Goal: Information Seeking & Learning: Check status

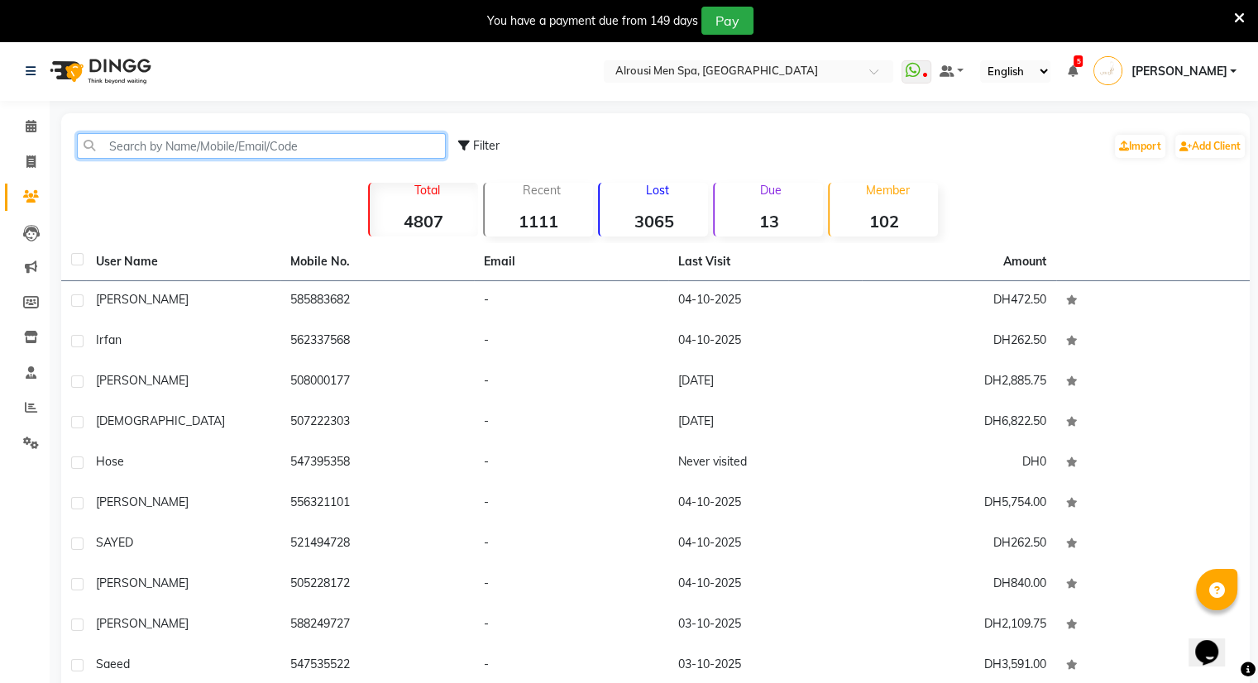
click at [377, 136] on input "text" at bounding box center [261, 146] width 369 height 26
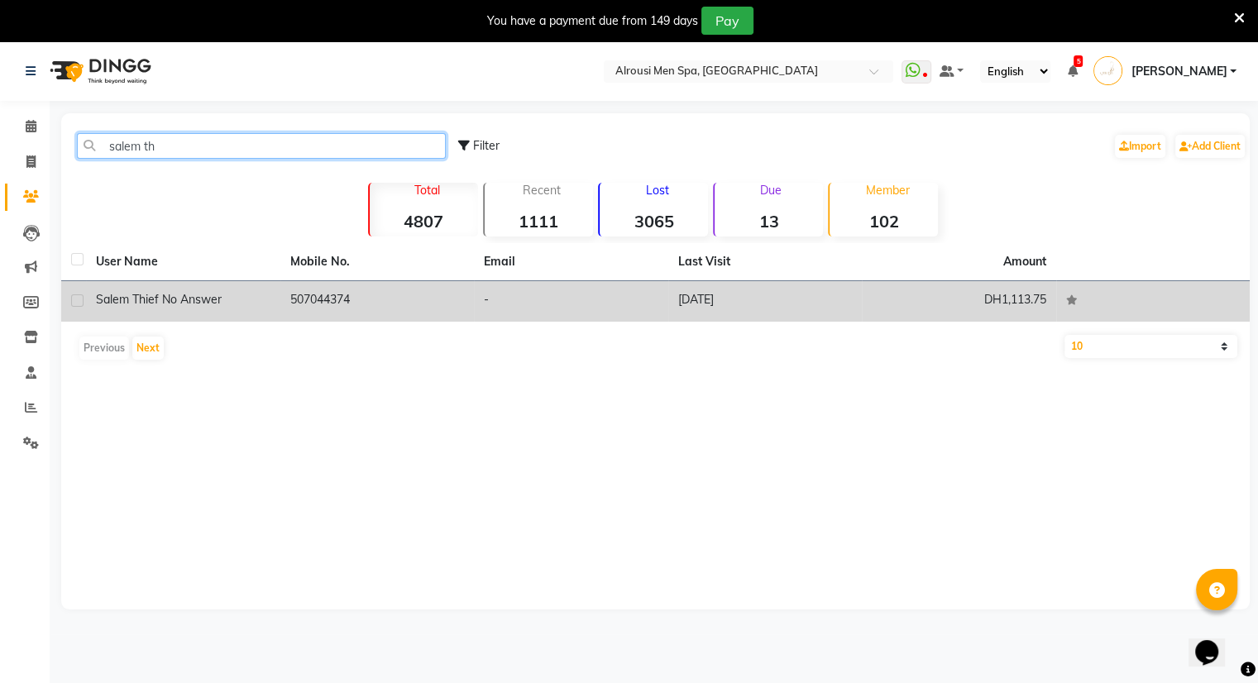
type input "salem th"
click at [413, 296] on td "507044374" at bounding box center [377, 301] width 194 height 41
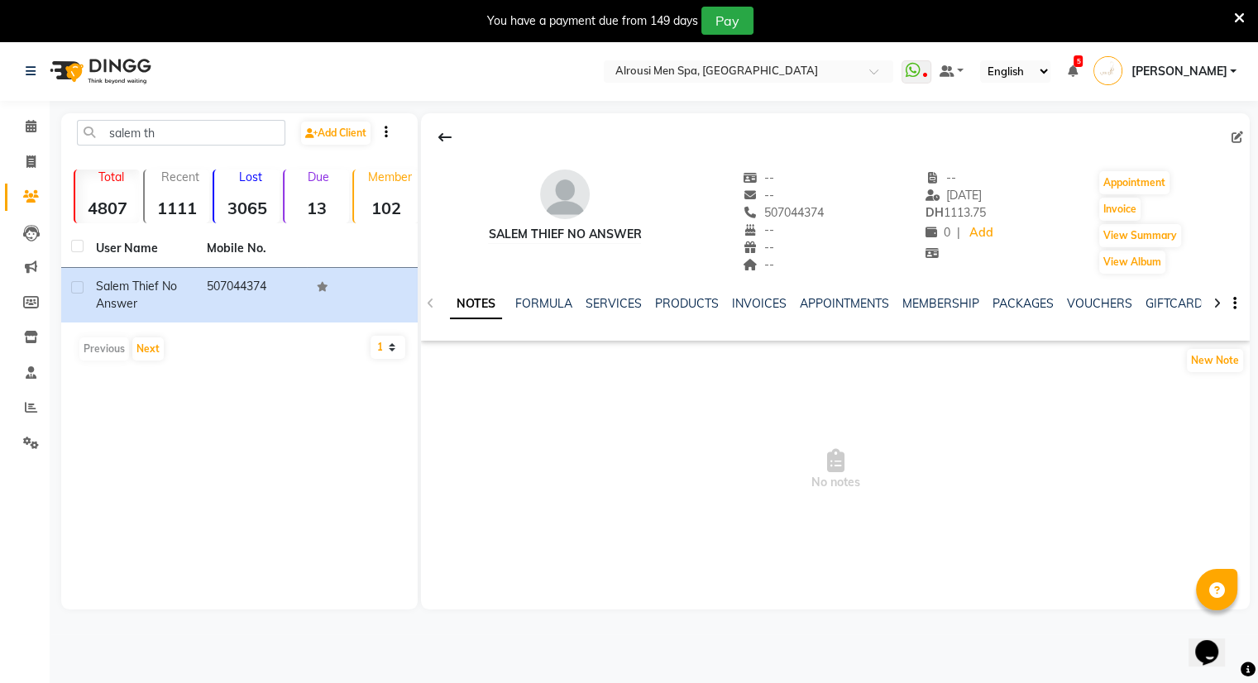
click at [613, 295] on div "SERVICES" at bounding box center [614, 303] width 56 height 17
click at [618, 308] on link "SERVICES" at bounding box center [614, 303] width 56 height 15
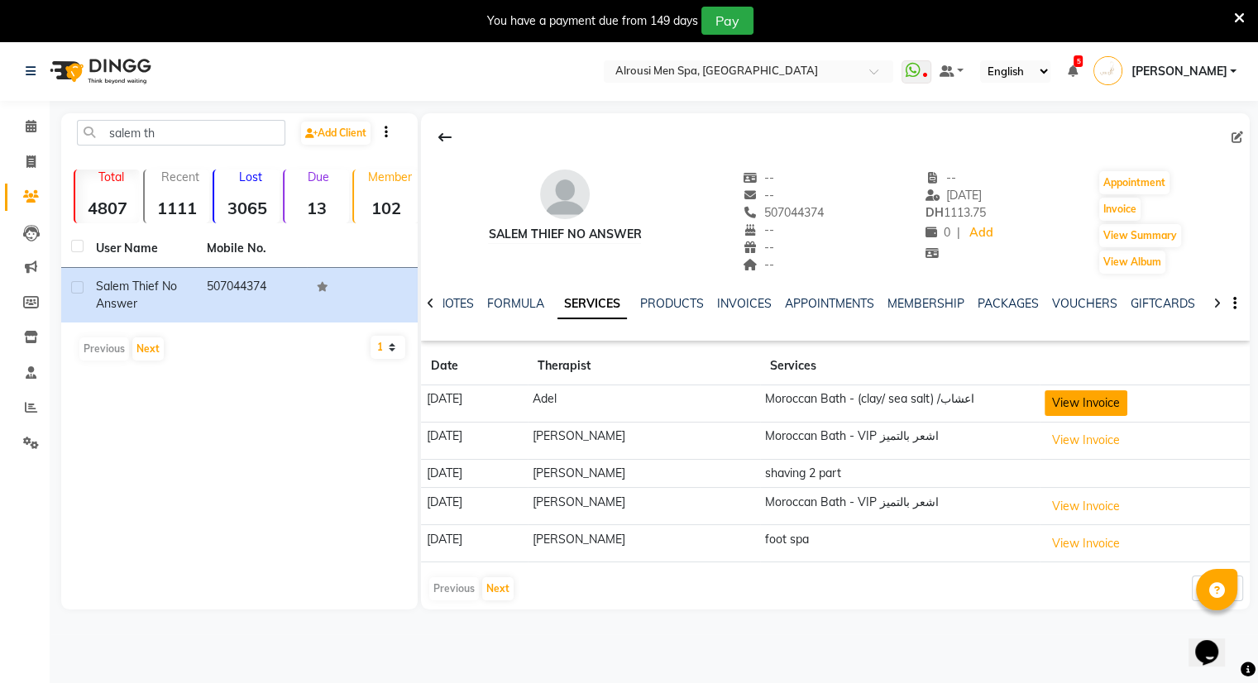
click at [1071, 411] on button "View Invoice" at bounding box center [1086, 403] width 83 height 26
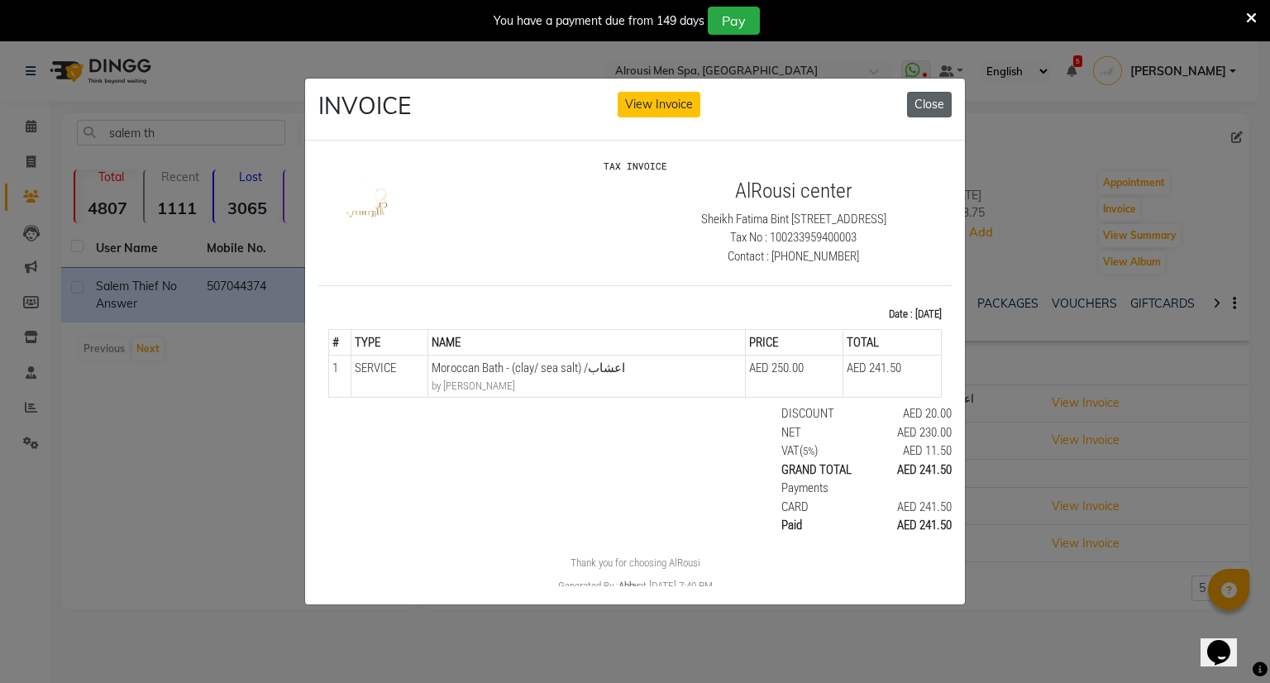
click at [930, 93] on button "Close" at bounding box center [929, 105] width 45 height 26
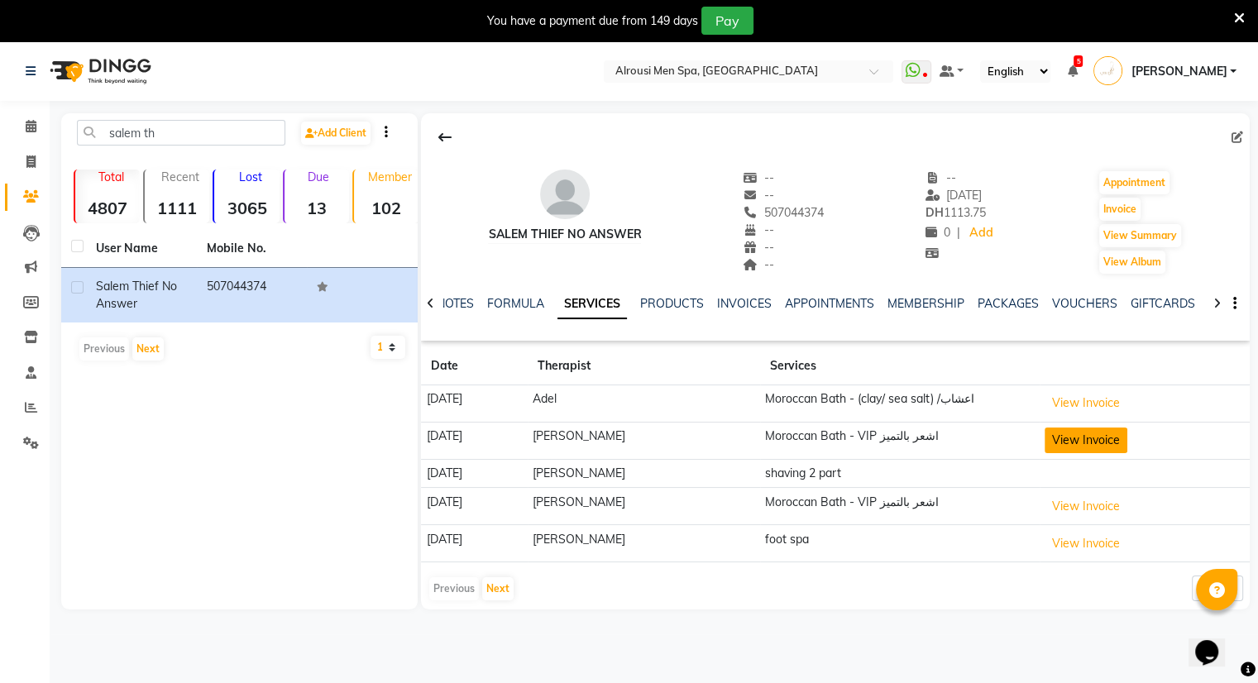
click at [1123, 444] on button "View Invoice" at bounding box center [1086, 441] width 83 height 26
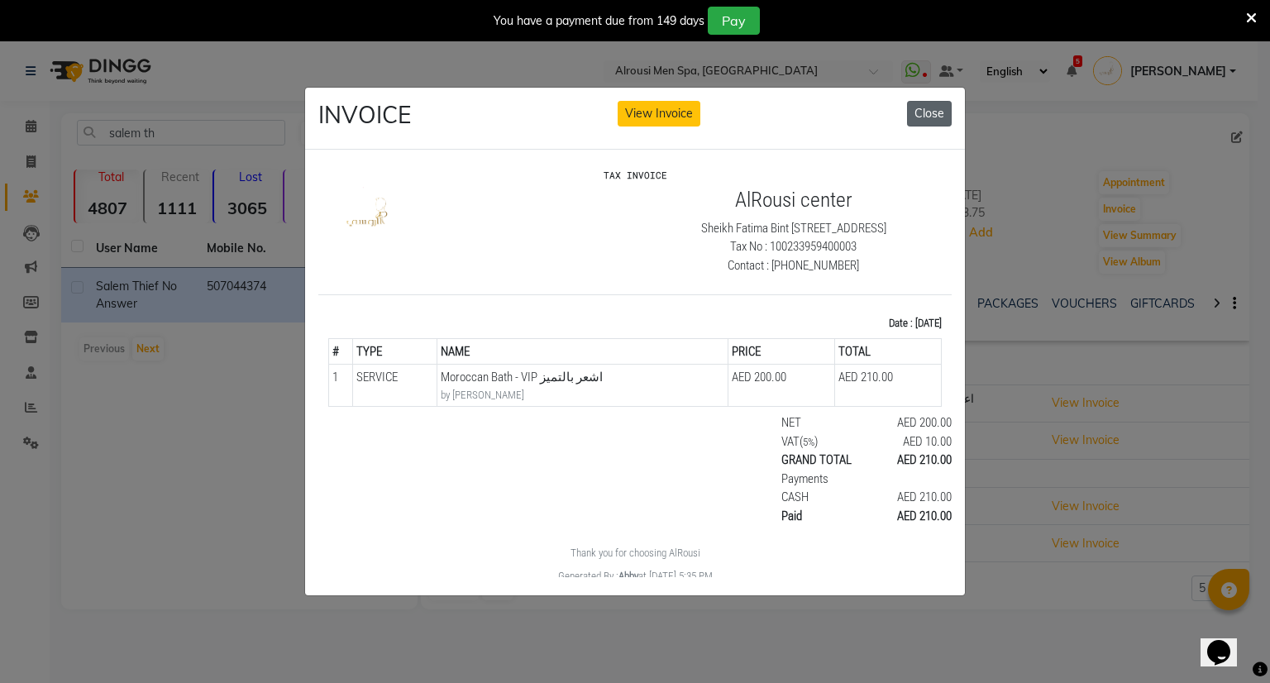
click at [944, 113] on button "Close" at bounding box center [929, 114] width 45 height 26
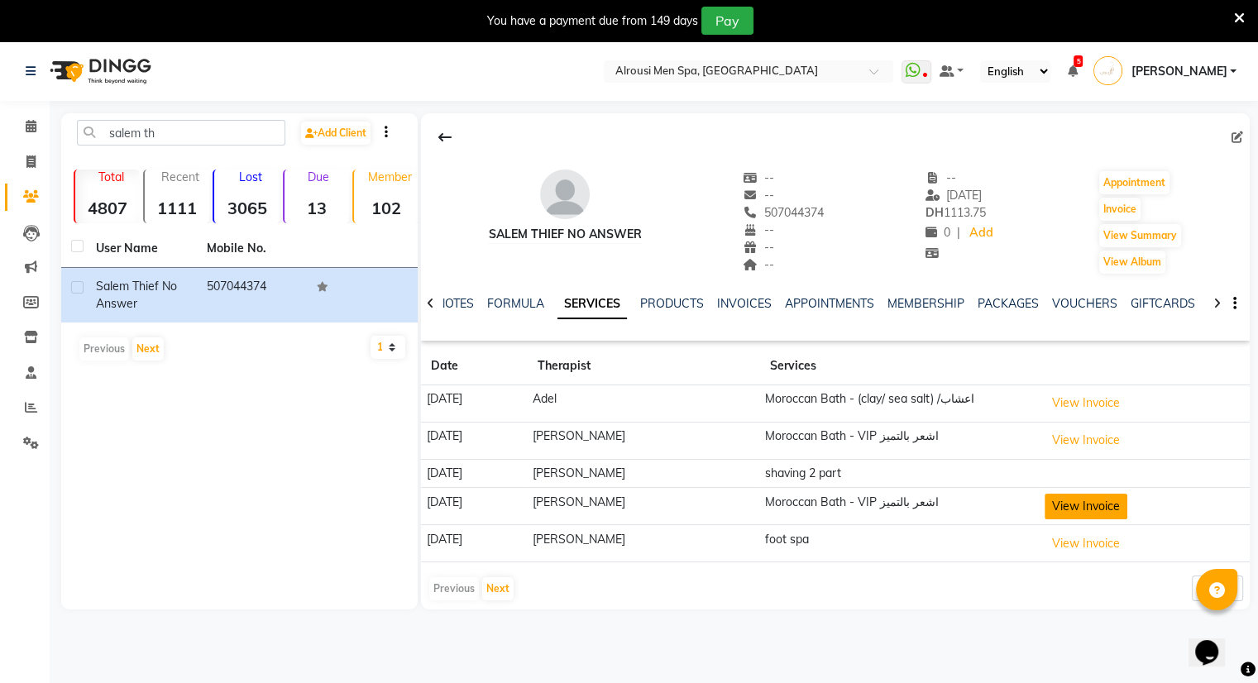
click at [1086, 507] on button "View Invoice" at bounding box center [1086, 507] width 83 height 26
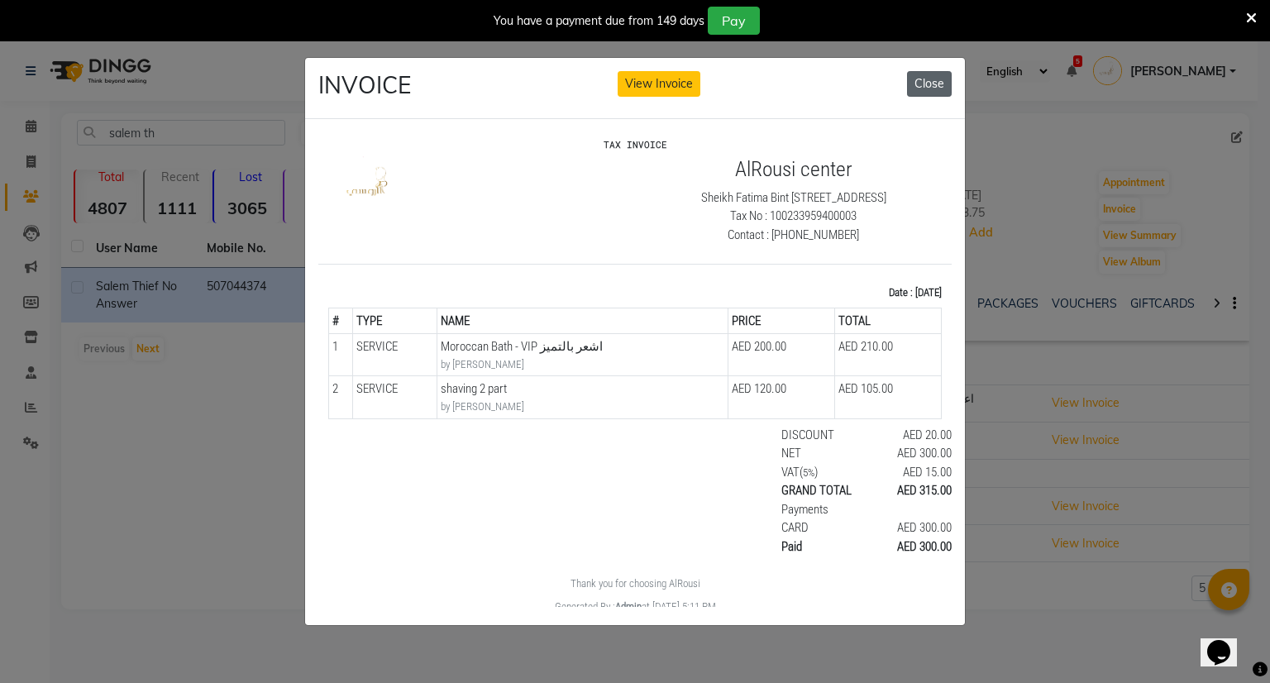
click at [914, 81] on button "Close" at bounding box center [929, 84] width 45 height 26
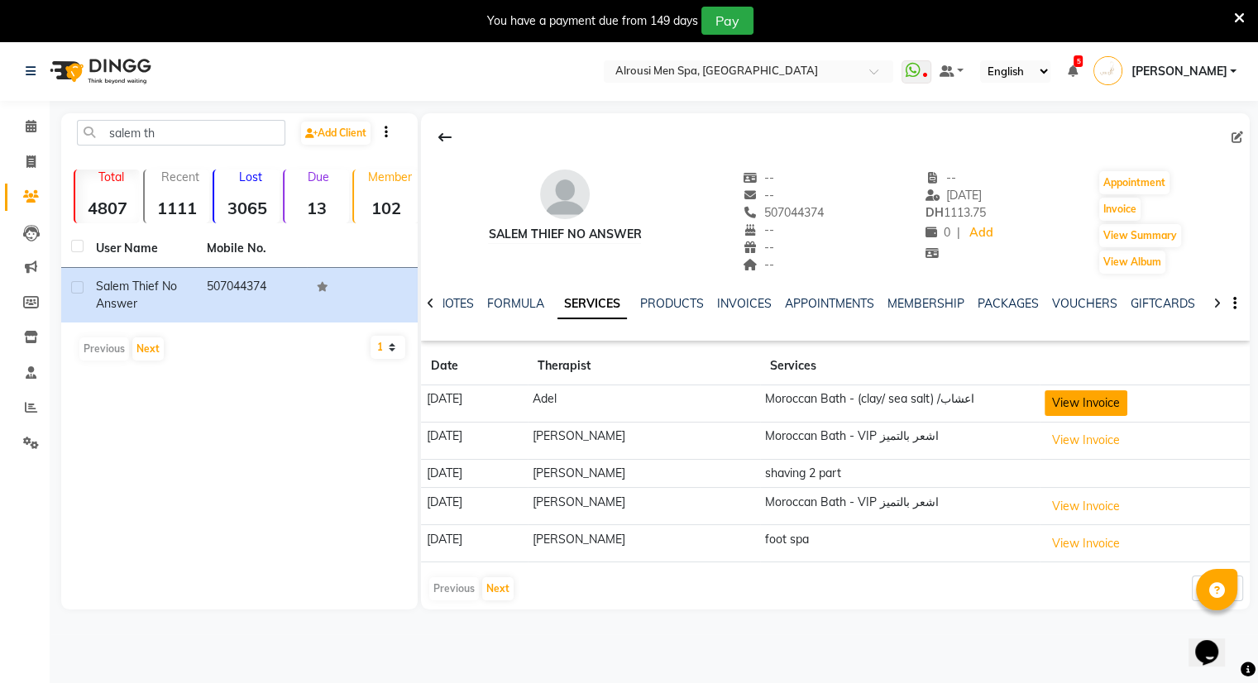
click at [1055, 406] on button "View Invoice" at bounding box center [1086, 403] width 83 height 26
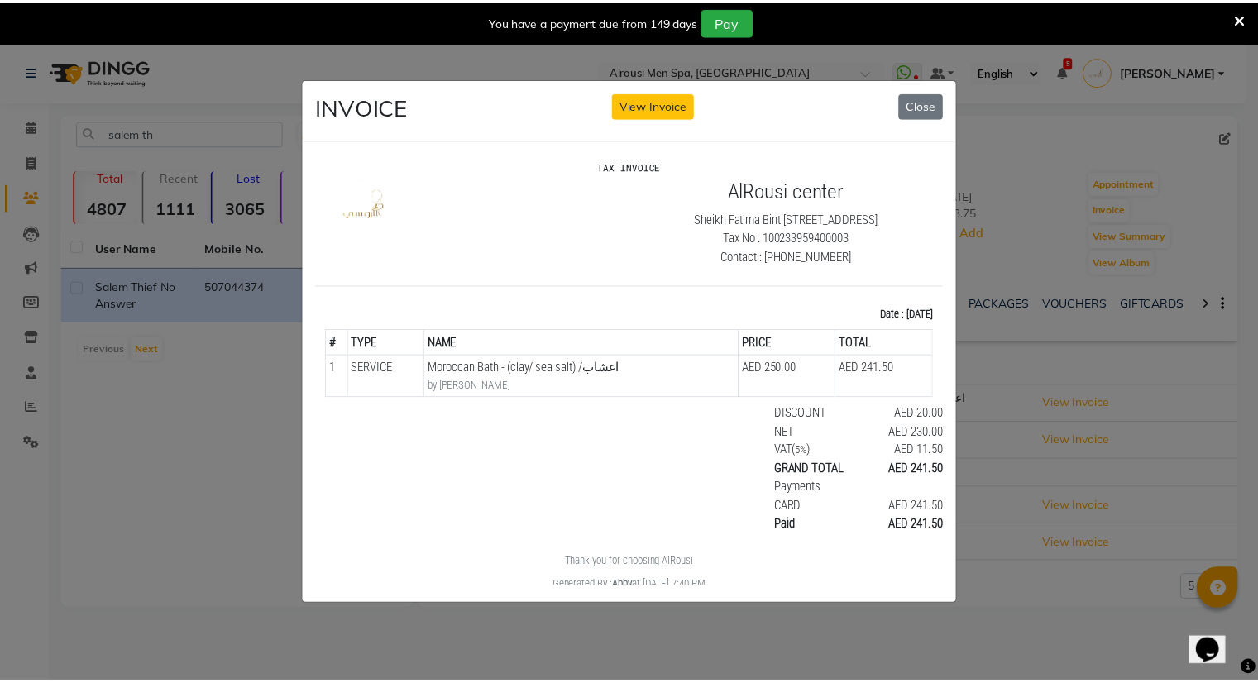
scroll to position [13, 0]
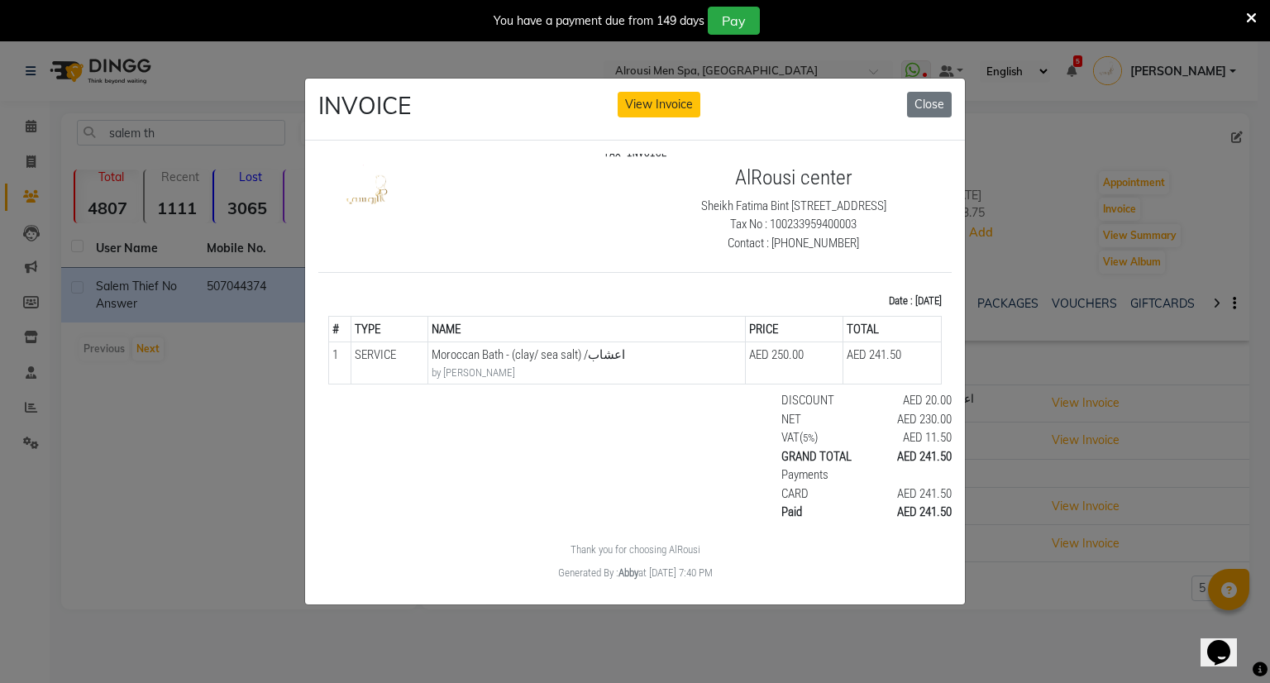
click at [998, 521] on ngb-modal-window "INVOICE View Invoice Close" at bounding box center [635, 341] width 1270 height 683
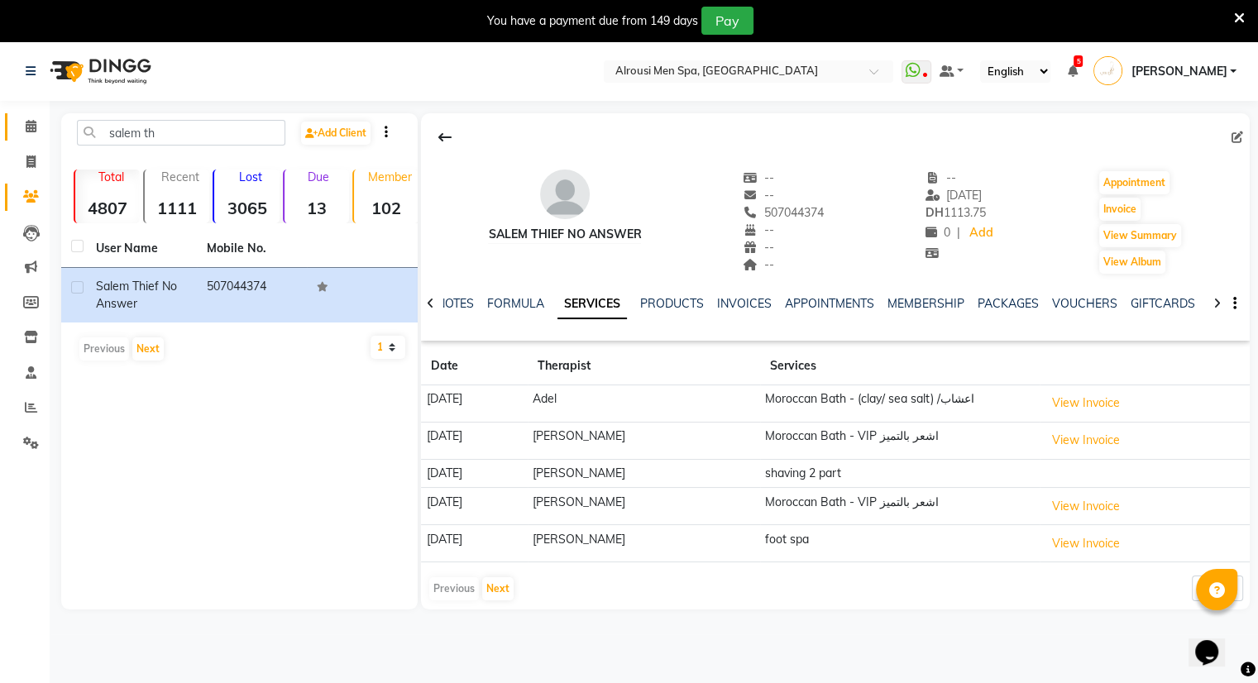
click at [27, 118] on span at bounding box center [31, 126] width 29 height 19
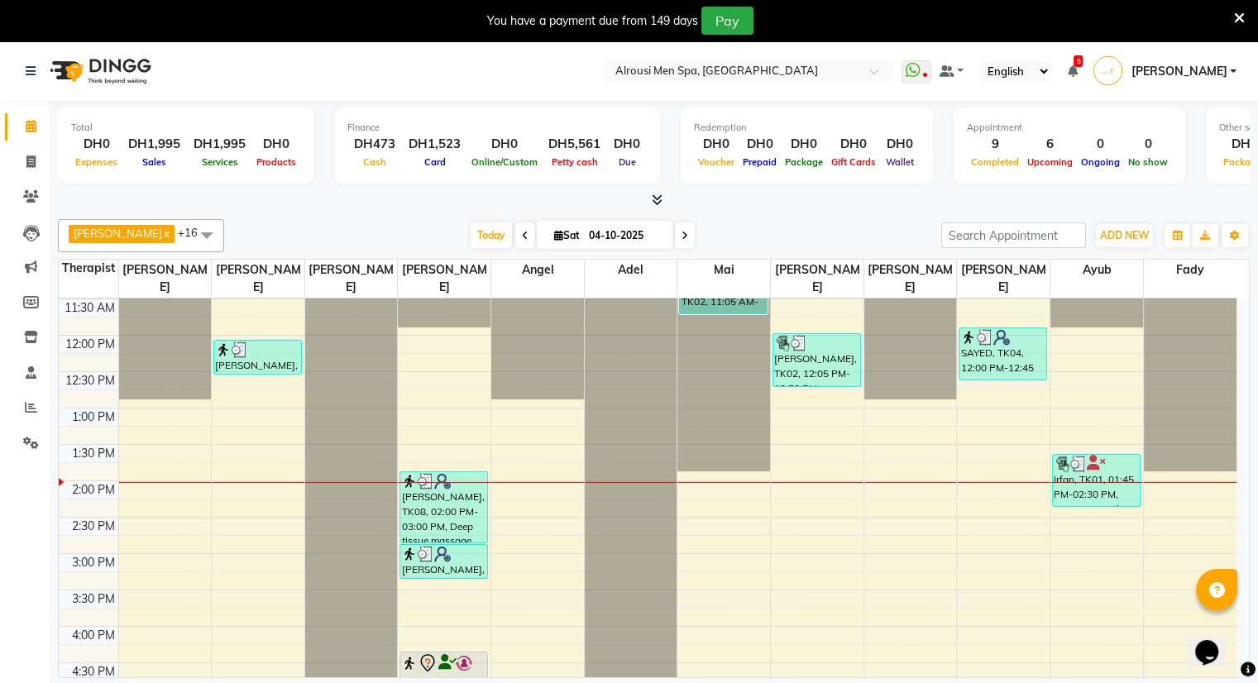
scroll to position [837, 0]
click at [1077, 77] on icon at bounding box center [1072, 71] width 10 height 12
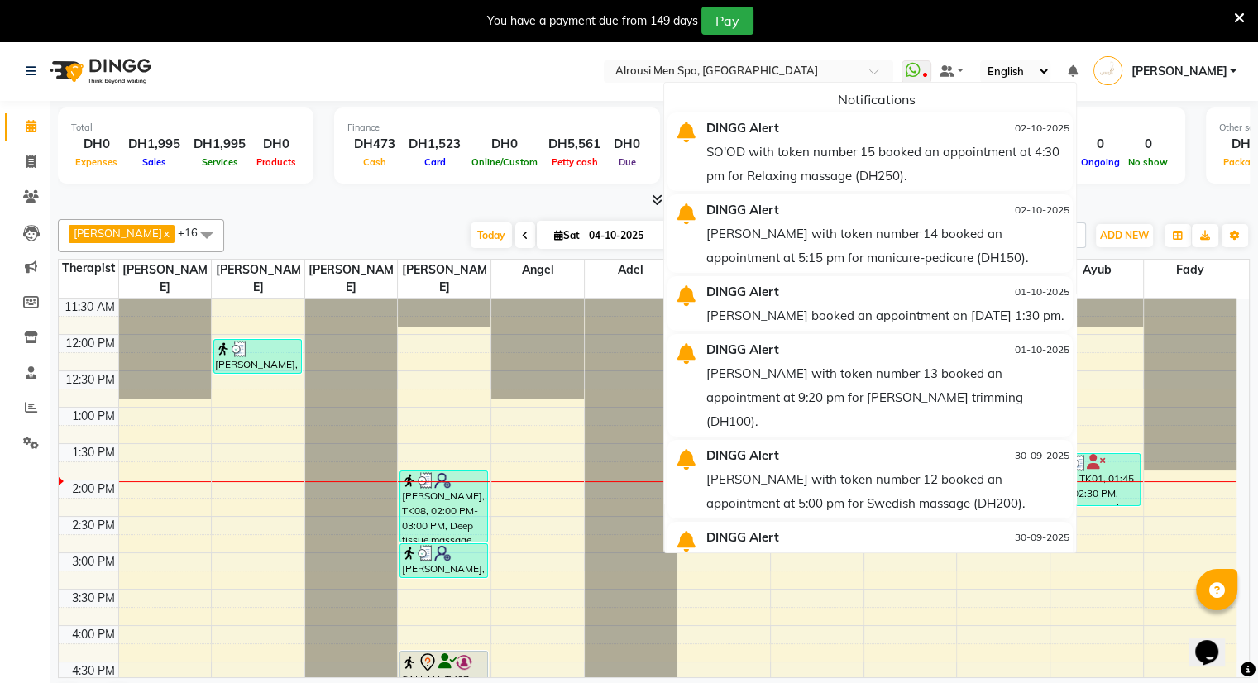
click at [30, 427] on li "Settings" at bounding box center [25, 444] width 50 height 36
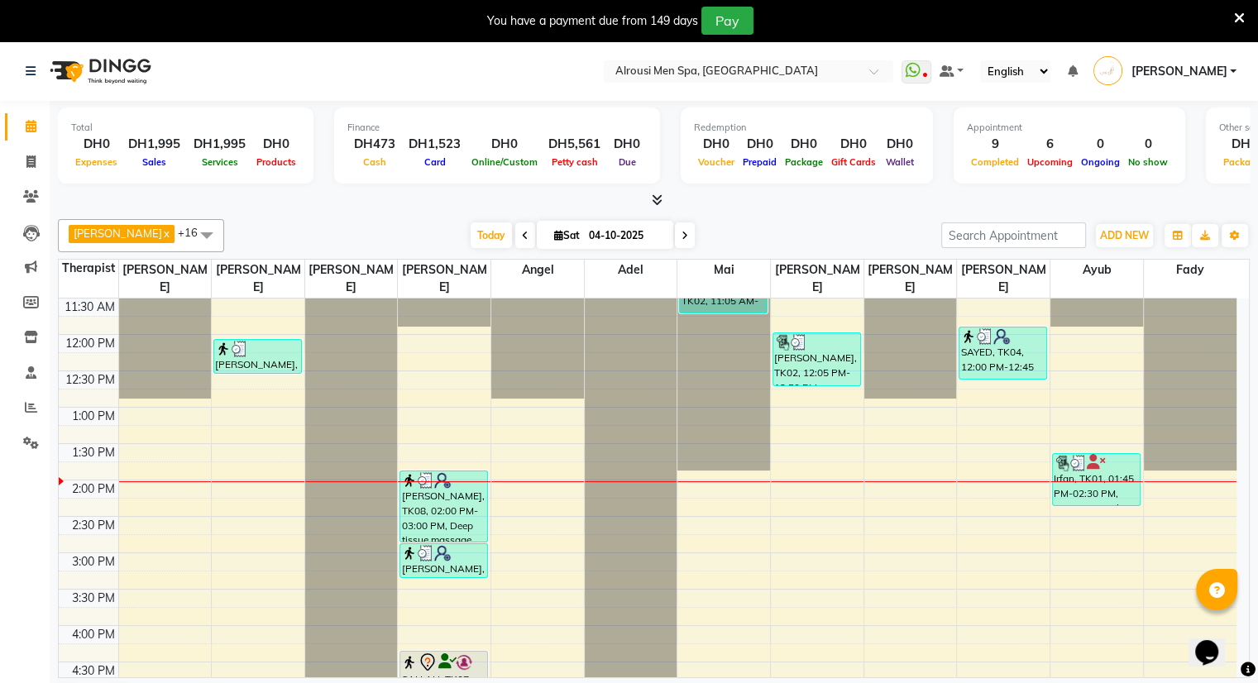
click at [30, 427] on li "Settings" at bounding box center [25, 444] width 50 height 36
click at [33, 410] on icon at bounding box center [31, 407] width 12 height 12
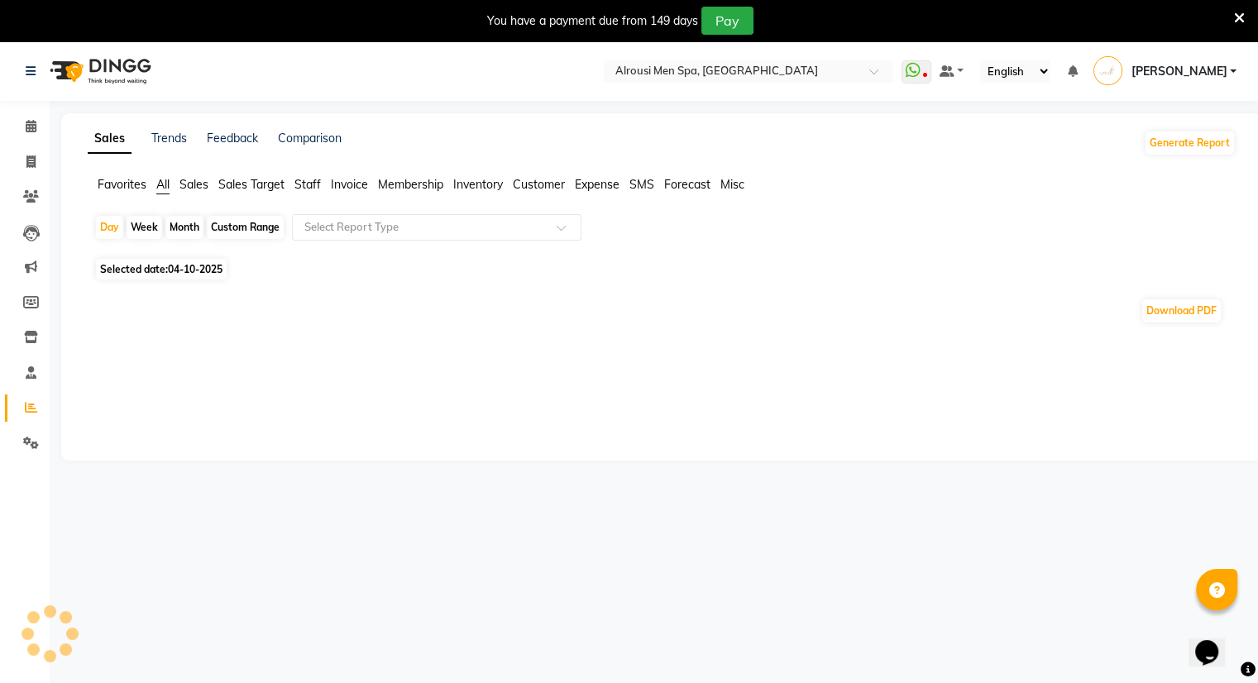
click at [315, 184] on span "Staff" at bounding box center [307, 184] width 26 height 15
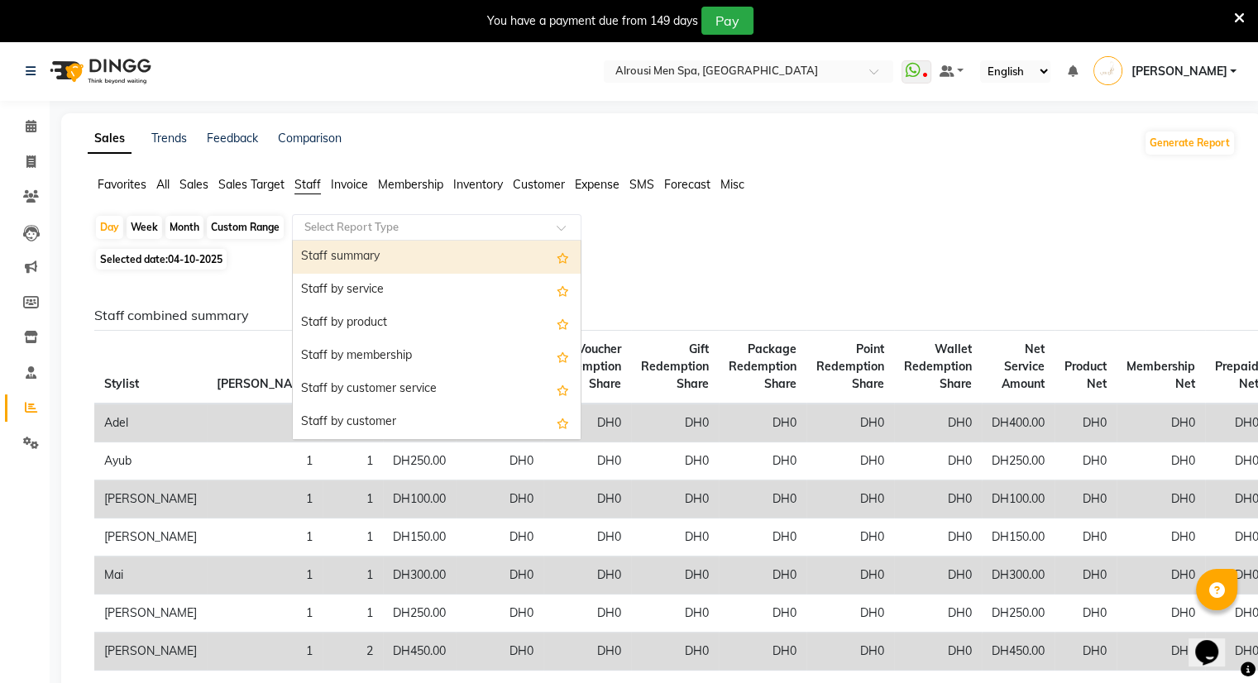
click at [397, 232] on input "text" at bounding box center [420, 227] width 238 height 17
click at [390, 241] on div "Staff summary" at bounding box center [437, 257] width 288 height 33
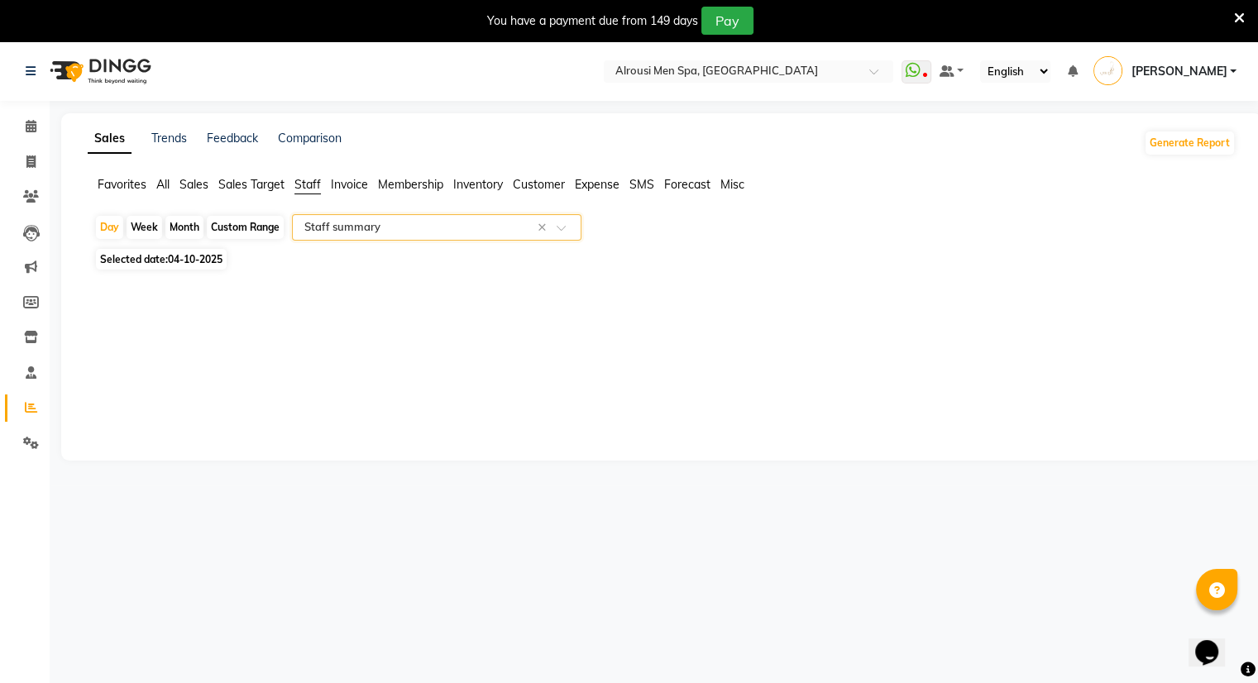
select select "full_report"
select select "csv"
click at [203, 270] on span "Selected date: [DATE]" at bounding box center [161, 259] width 131 height 21
select select "10"
select select "2025"
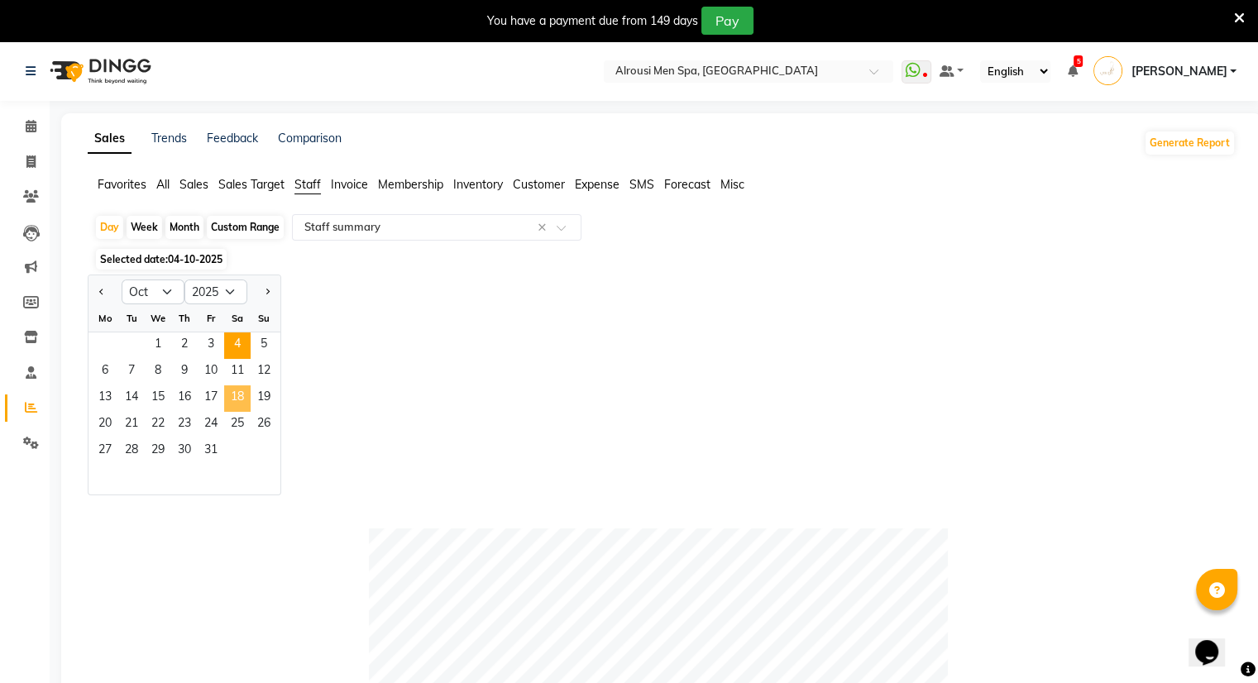
click at [235, 392] on span "18" at bounding box center [237, 398] width 26 height 26
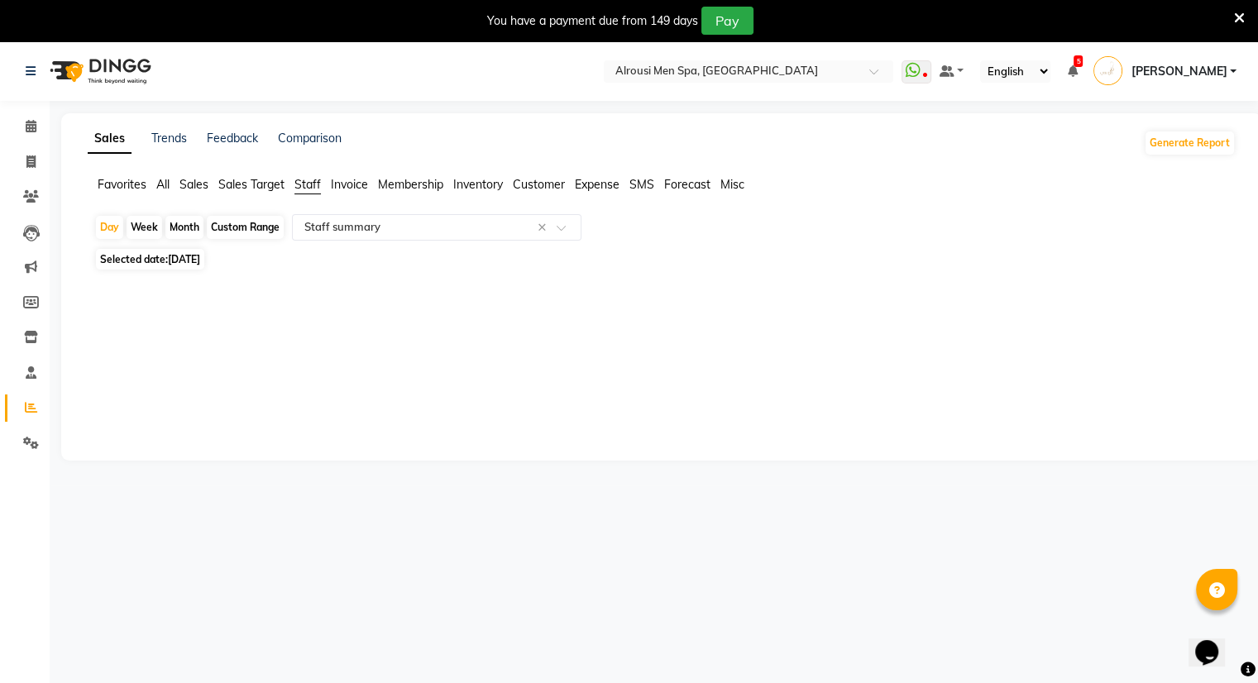
click at [170, 233] on div "Month" at bounding box center [184, 227] width 38 height 23
select select "10"
select select "2025"
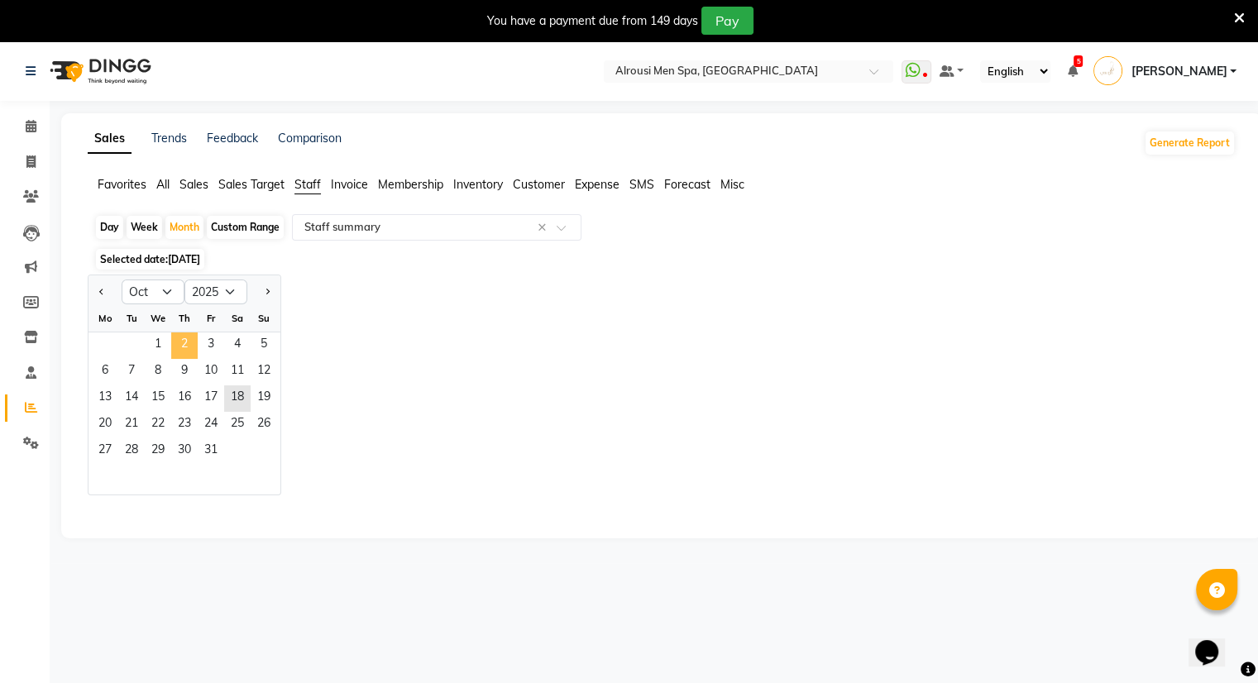
click at [172, 349] on span "2" at bounding box center [184, 345] width 26 height 26
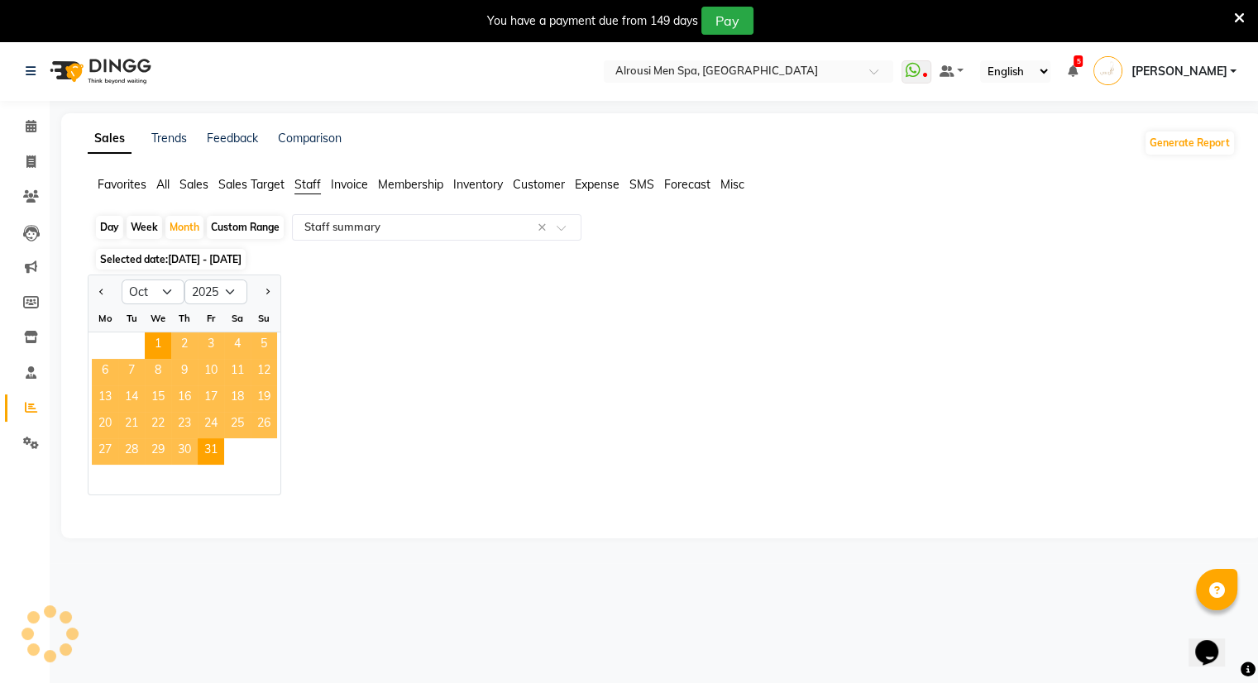
select select "full_report"
select select "csv"
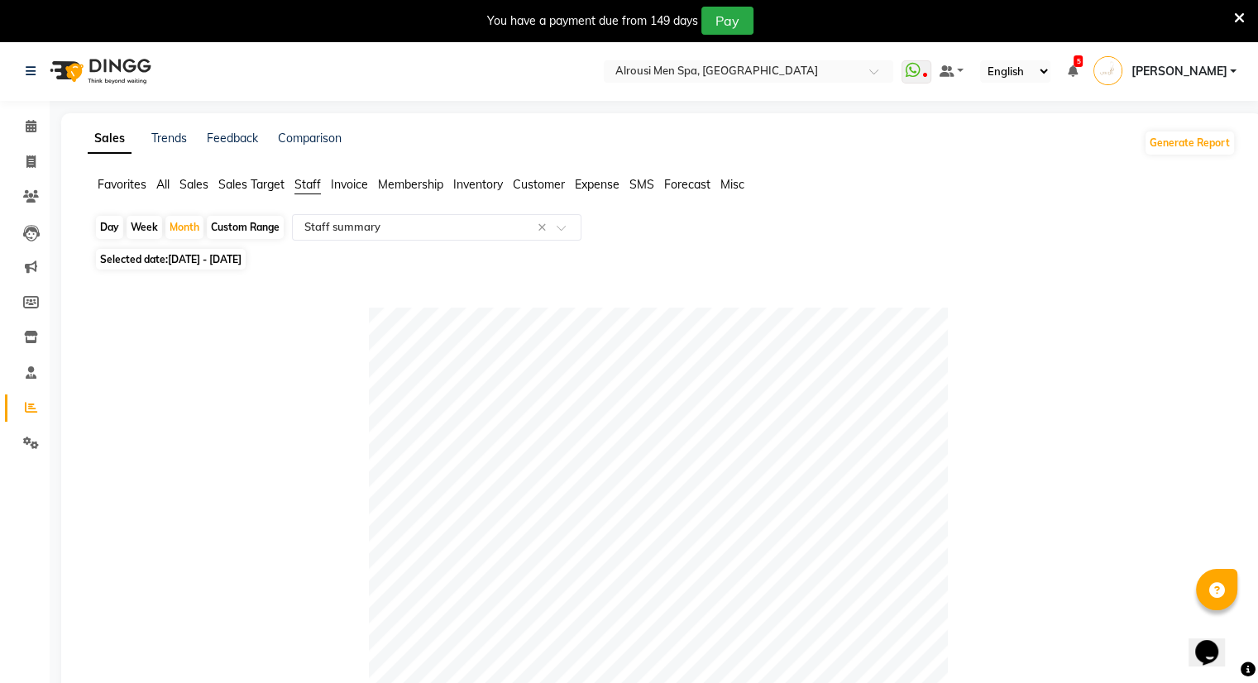
click at [548, 191] on span "Customer" at bounding box center [539, 184] width 52 height 15
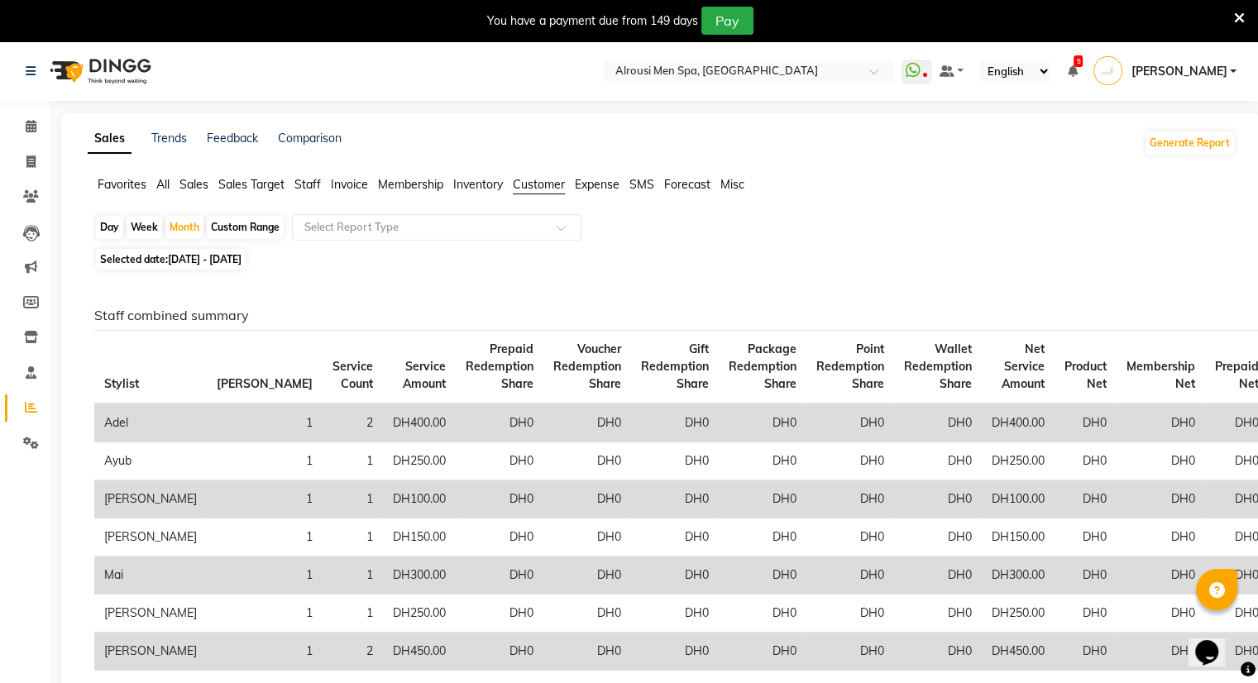
click at [595, 189] on span "Expense" at bounding box center [597, 184] width 45 height 15
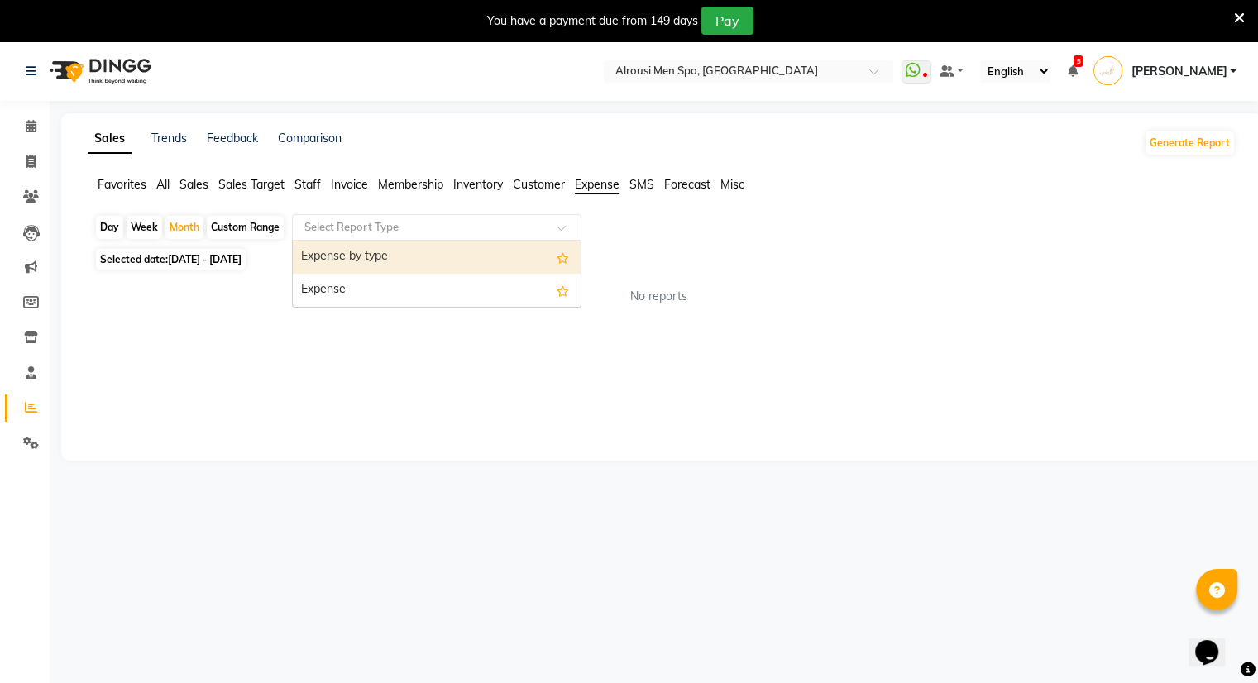
click at [457, 225] on input "text" at bounding box center [420, 227] width 238 height 17
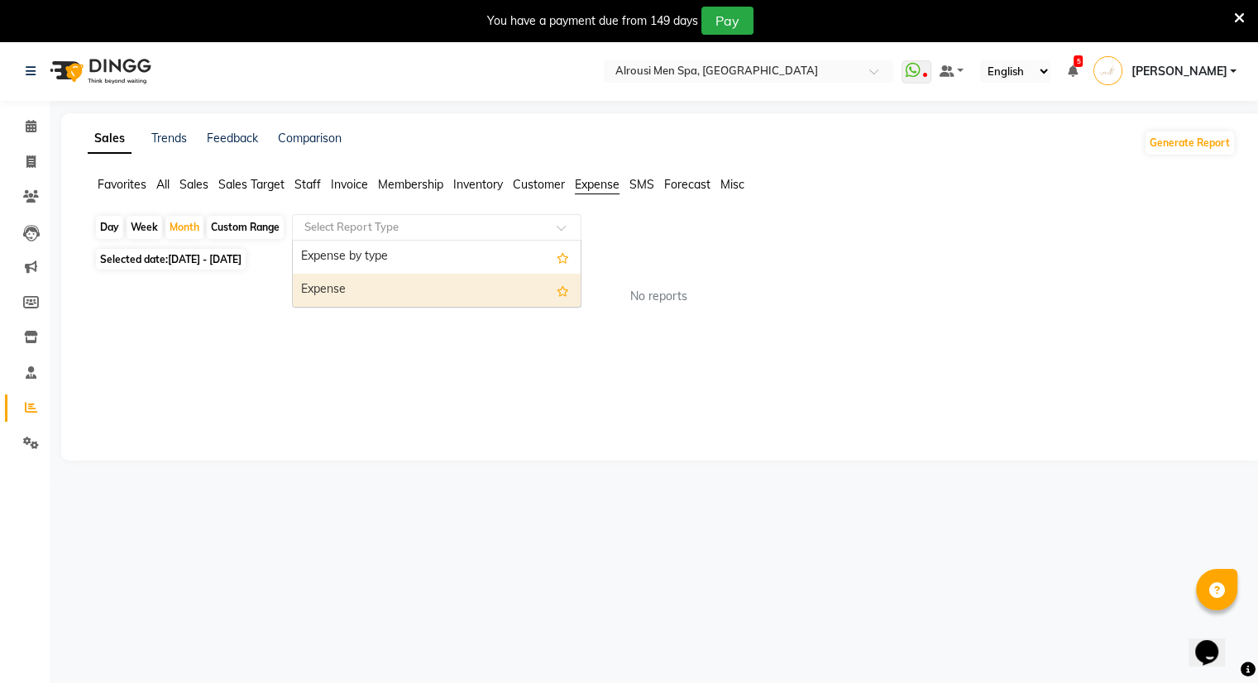
click at [388, 274] on div "Expense" at bounding box center [437, 290] width 288 height 33
select select "full_report"
select select "csv"
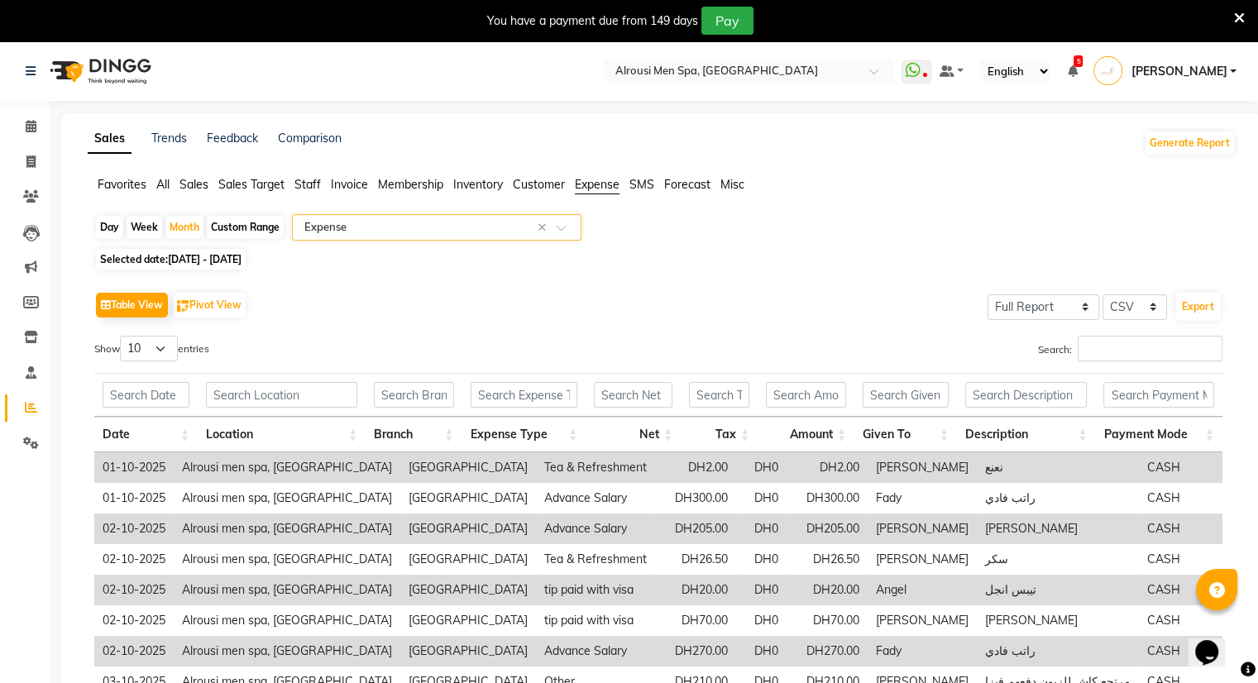
scroll to position [212, 0]
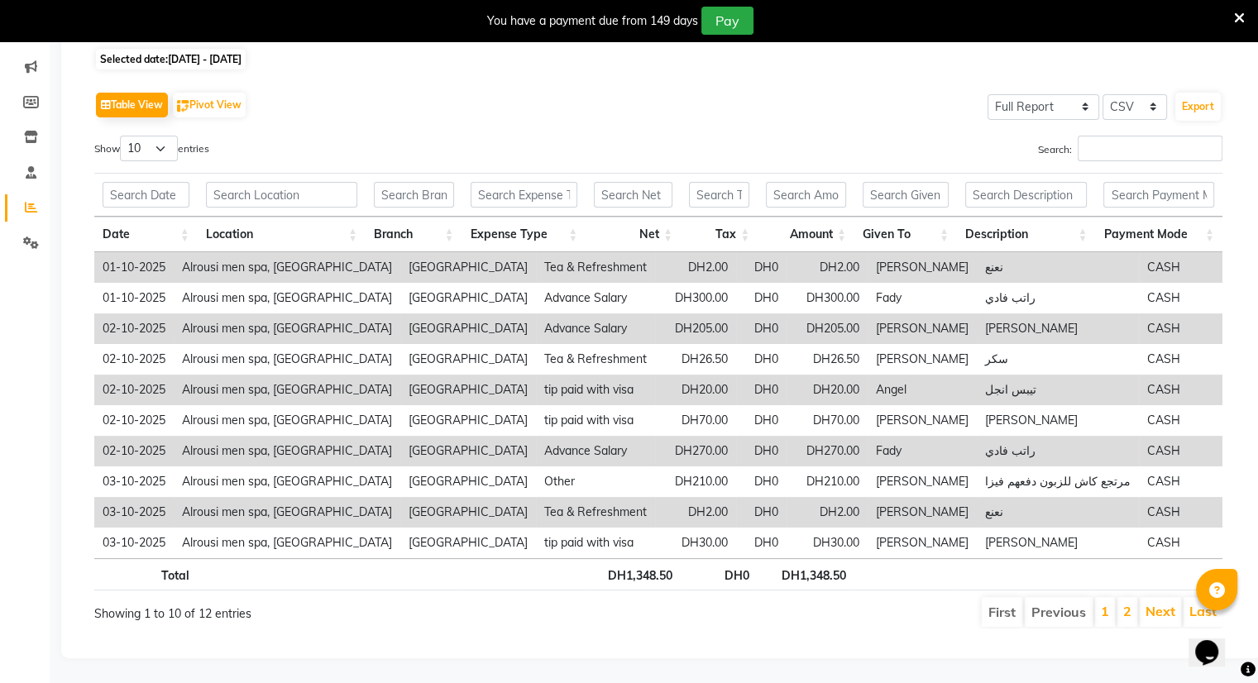
click at [867, 567] on th at bounding box center [905, 574] width 103 height 32
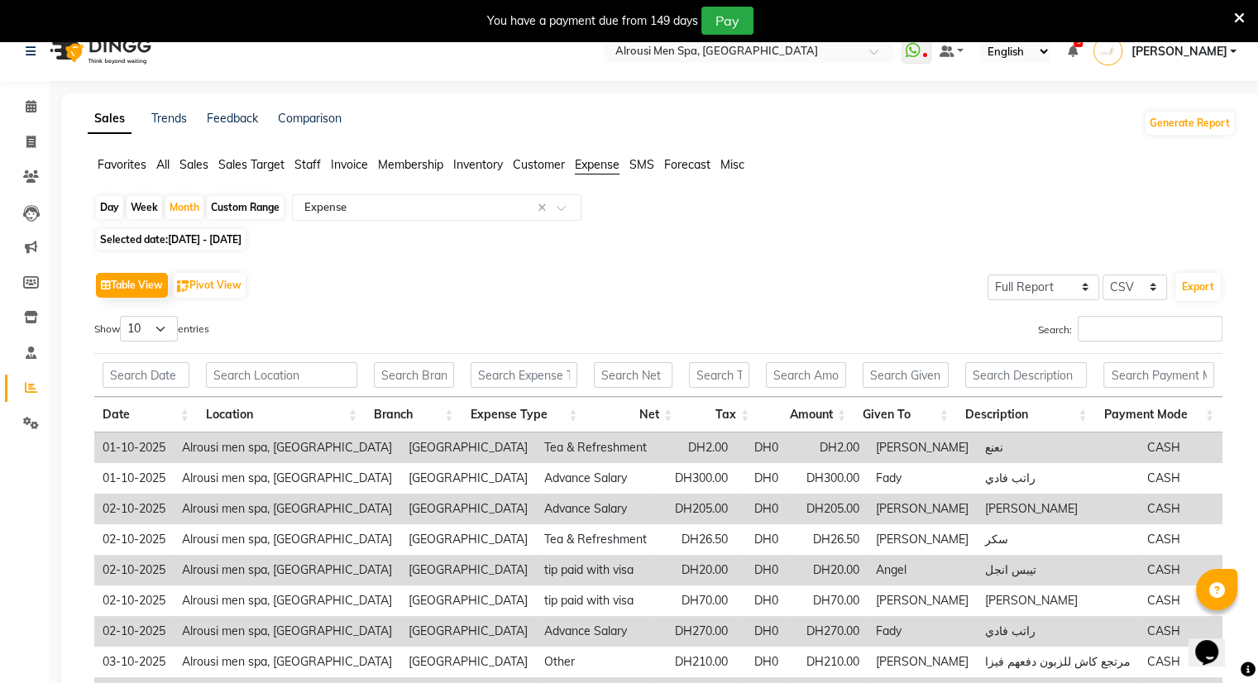
scroll to position [0, 0]
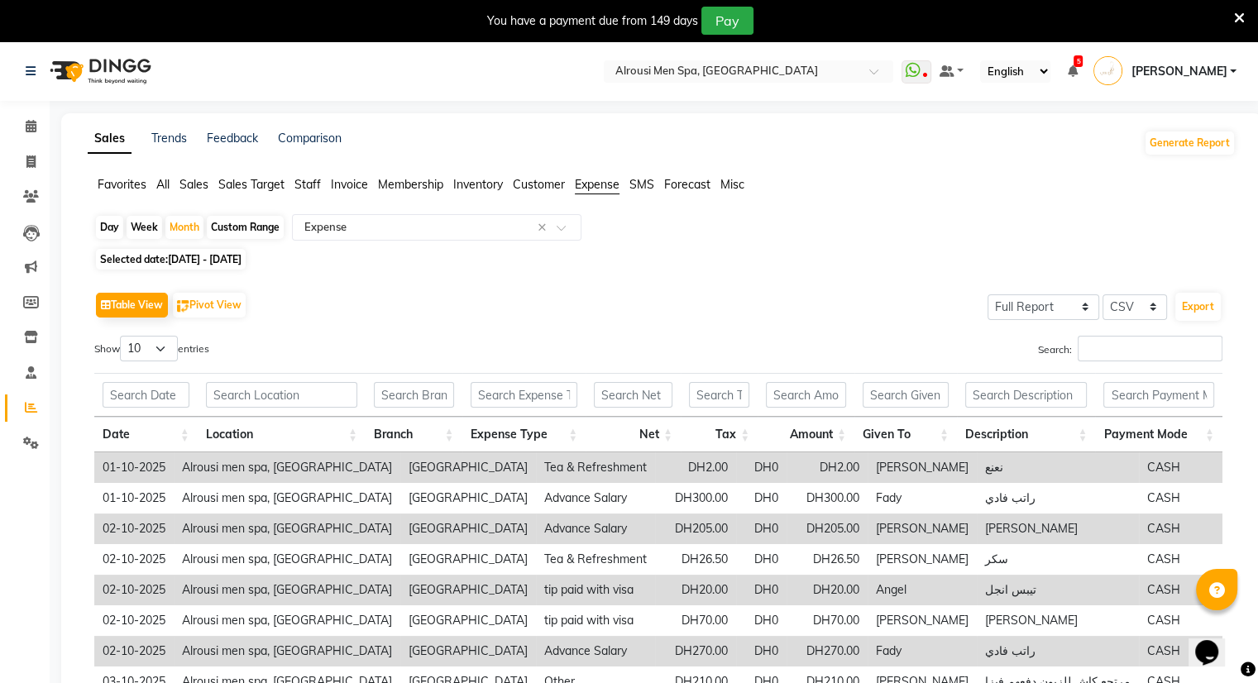
click at [33, 141] on li "Calendar" at bounding box center [25, 127] width 50 height 36
click at [32, 136] on link "Calendar" at bounding box center [25, 126] width 40 height 27
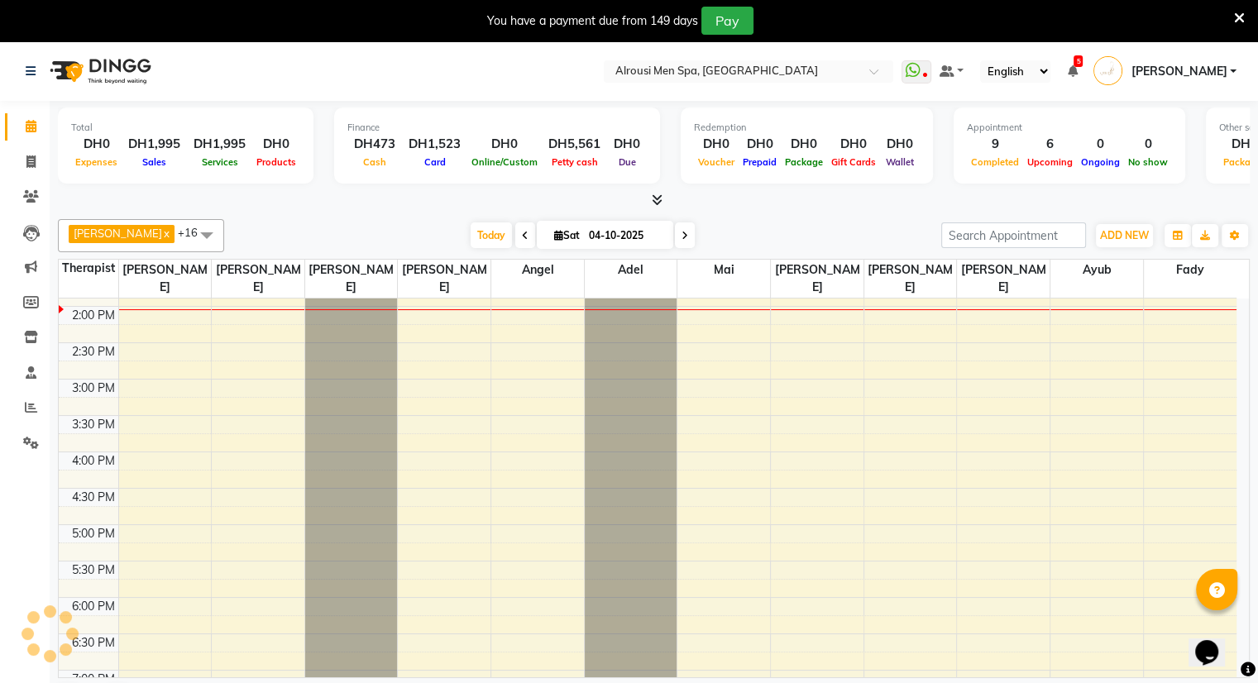
scroll to position [433, 0]
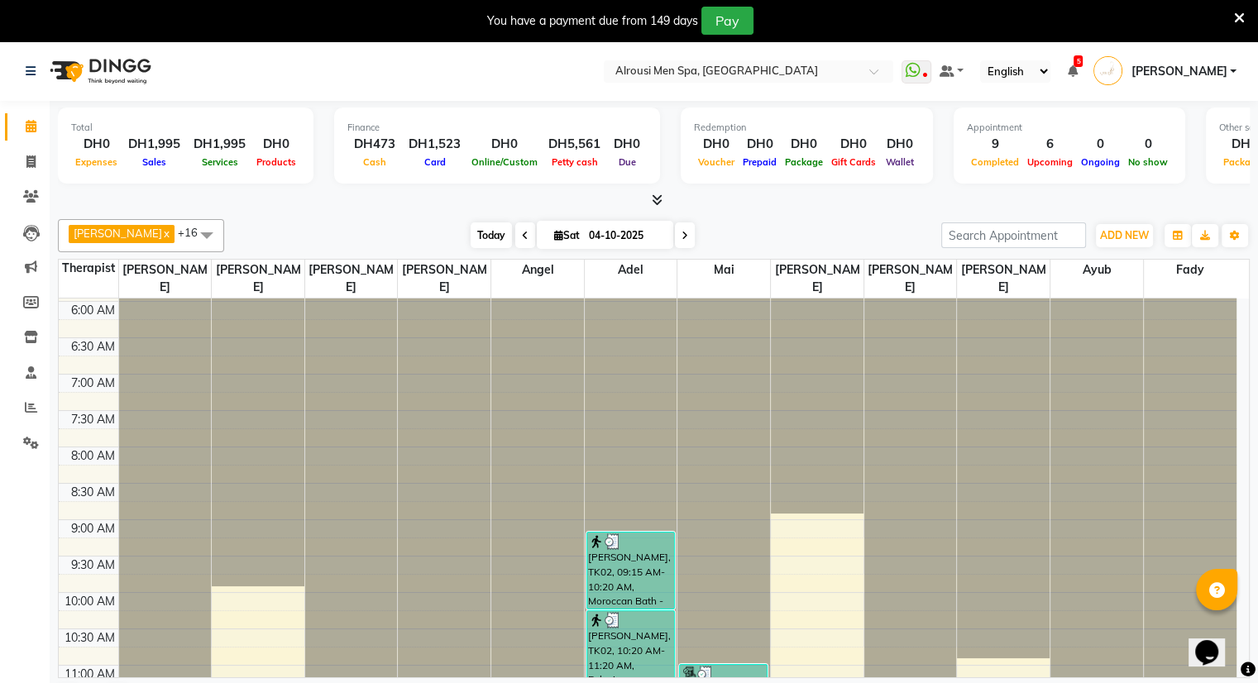
click at [471, 235] on span "Today" at bounding box center [491, 235] width 41 height 26
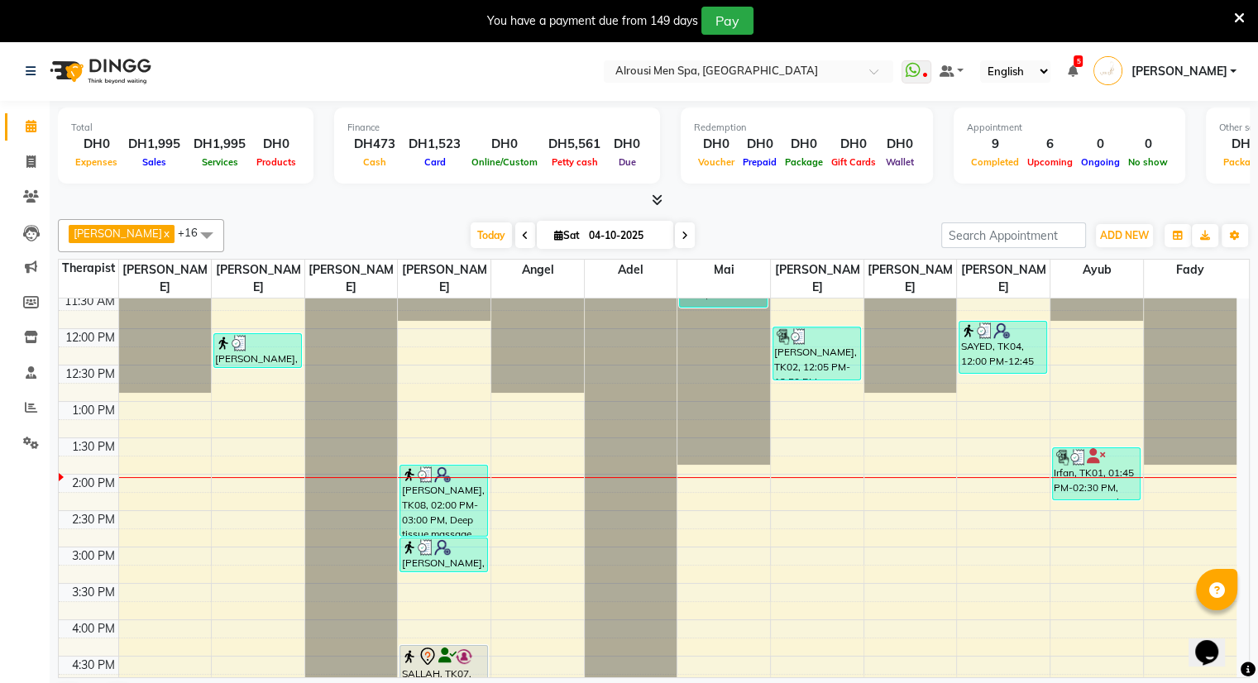
scroll to position [840, 0]
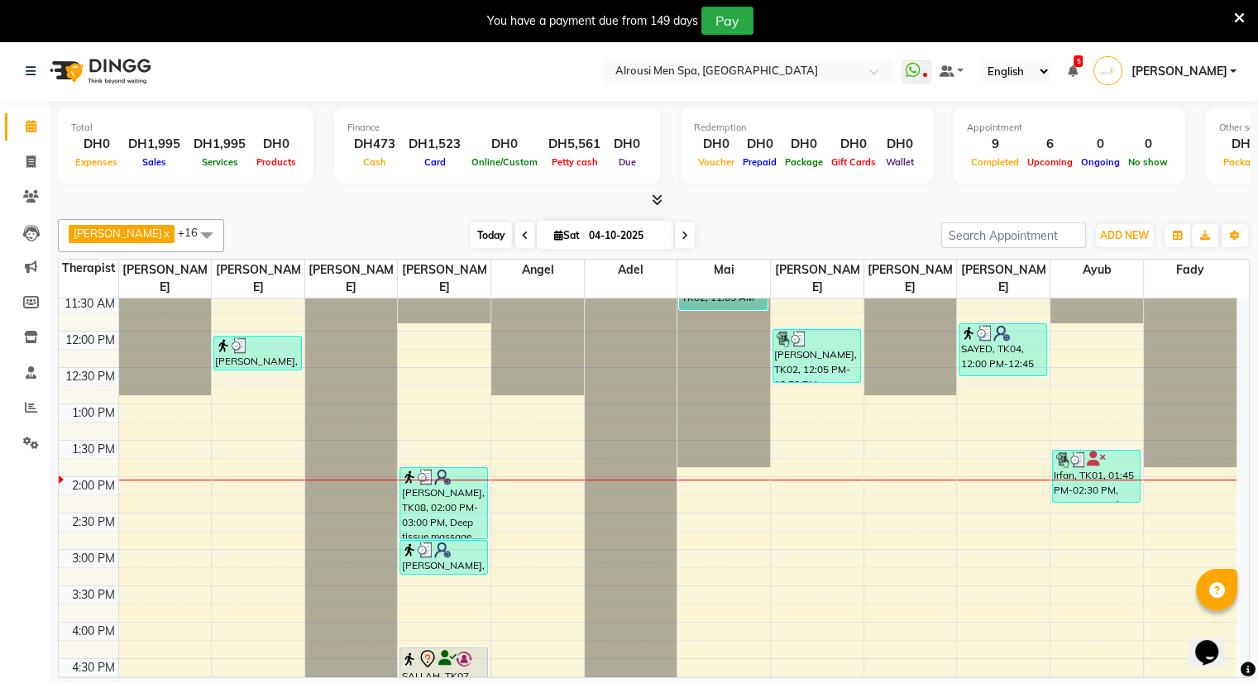
click at [476, 227] on span "Today" at bounding box center [491, 235] width 41 height 26
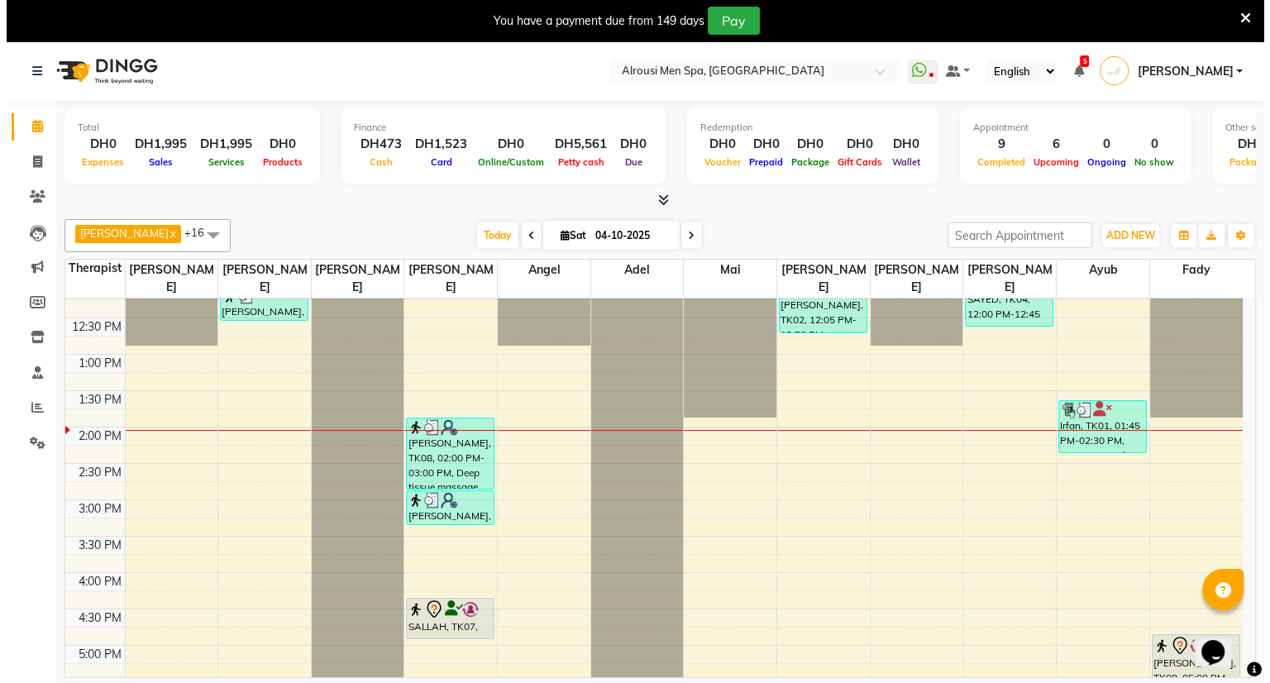
scroll to position [42, 0]
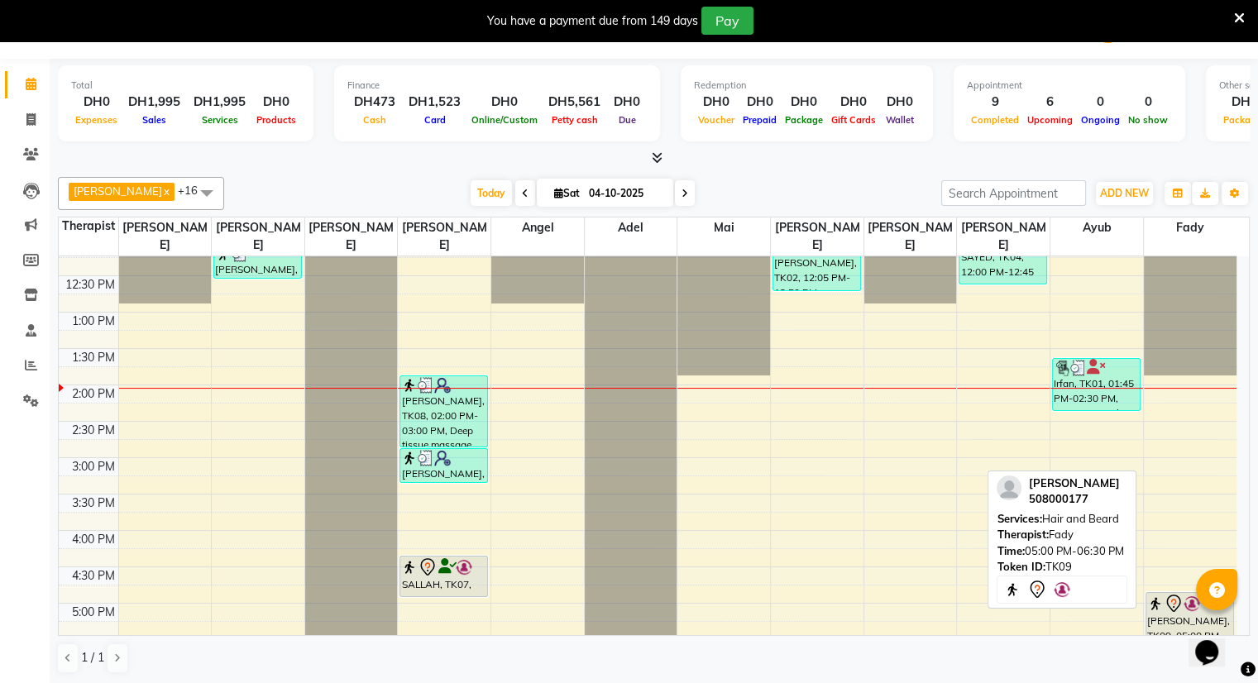
click at [1173, 619] on div "[PERSON_NAME], TK09, 05:00 PM-06:30 PM, Hair and [PERSON_NAME]" at bounding box center [1189, 646] width 87 height 106
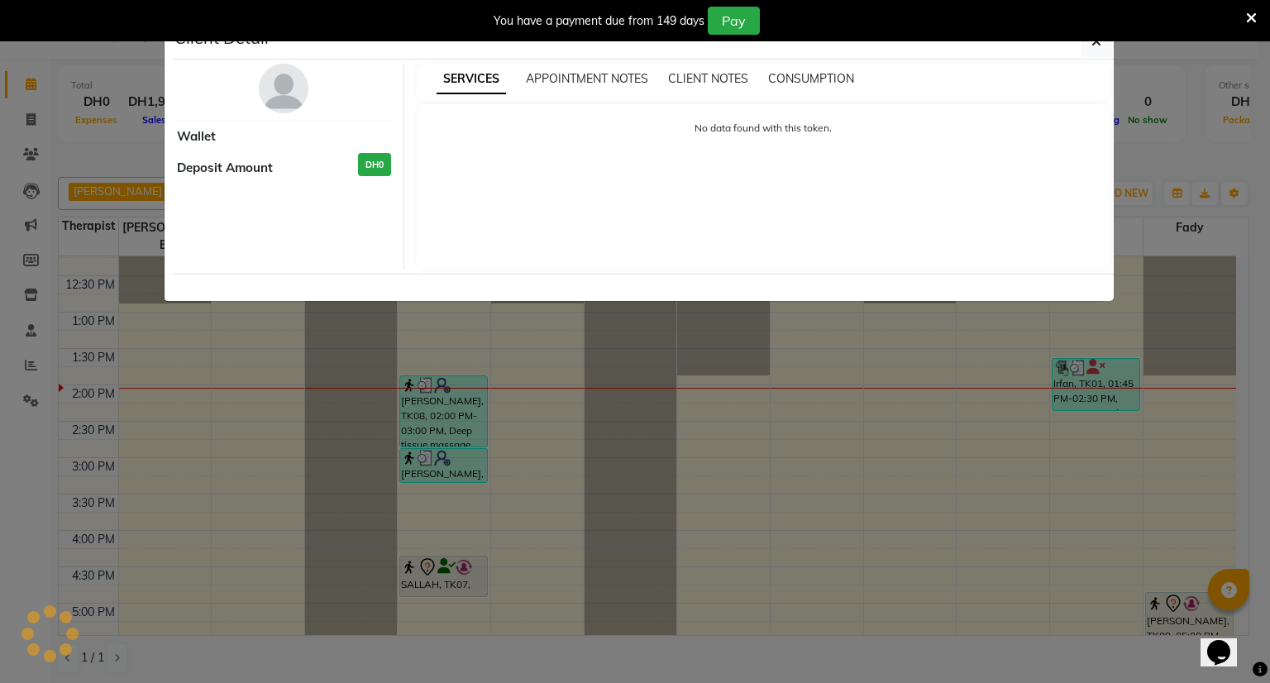
select select "7"
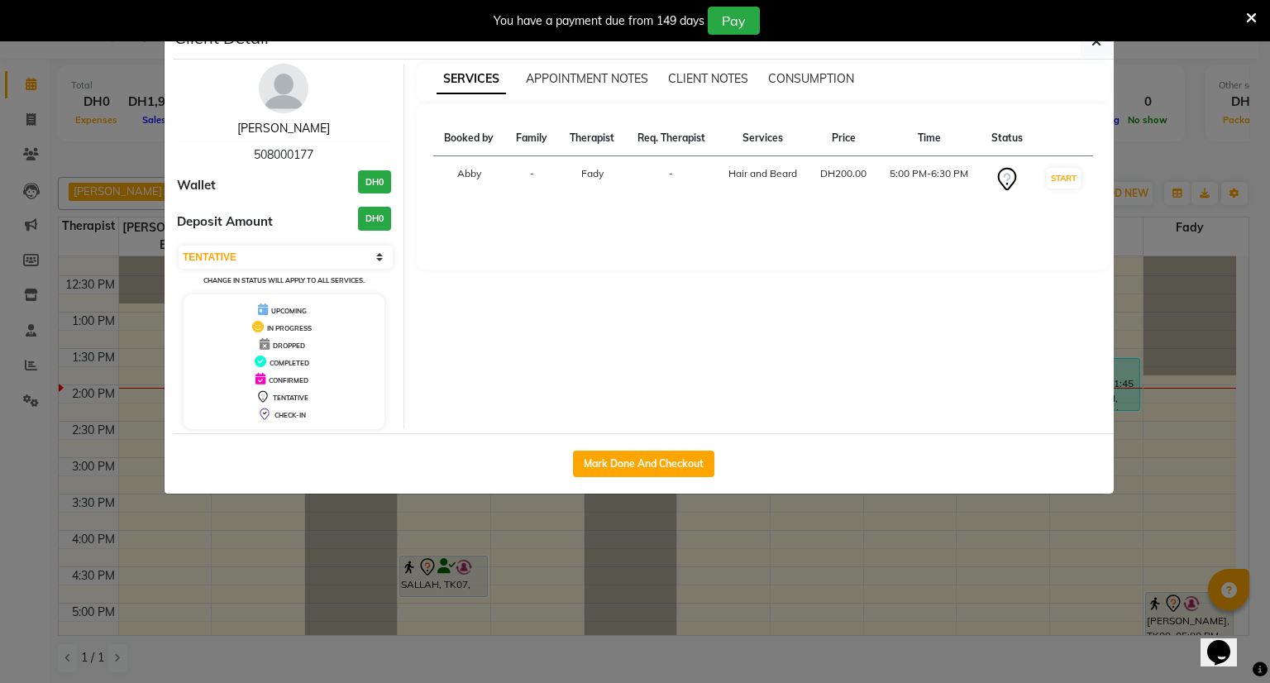
click at [306, 130] on link "[PERSON_NAME]" at bounding box center [283, 128] width 93 height 15
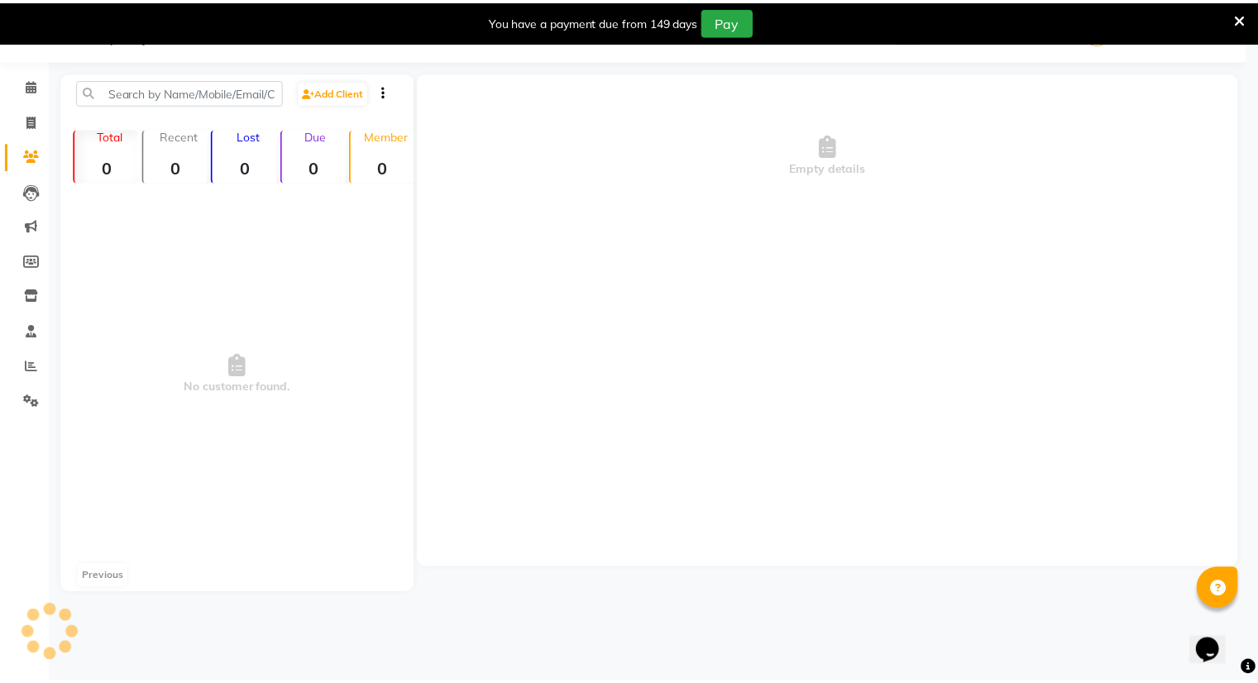
scroll to position [41, 0]
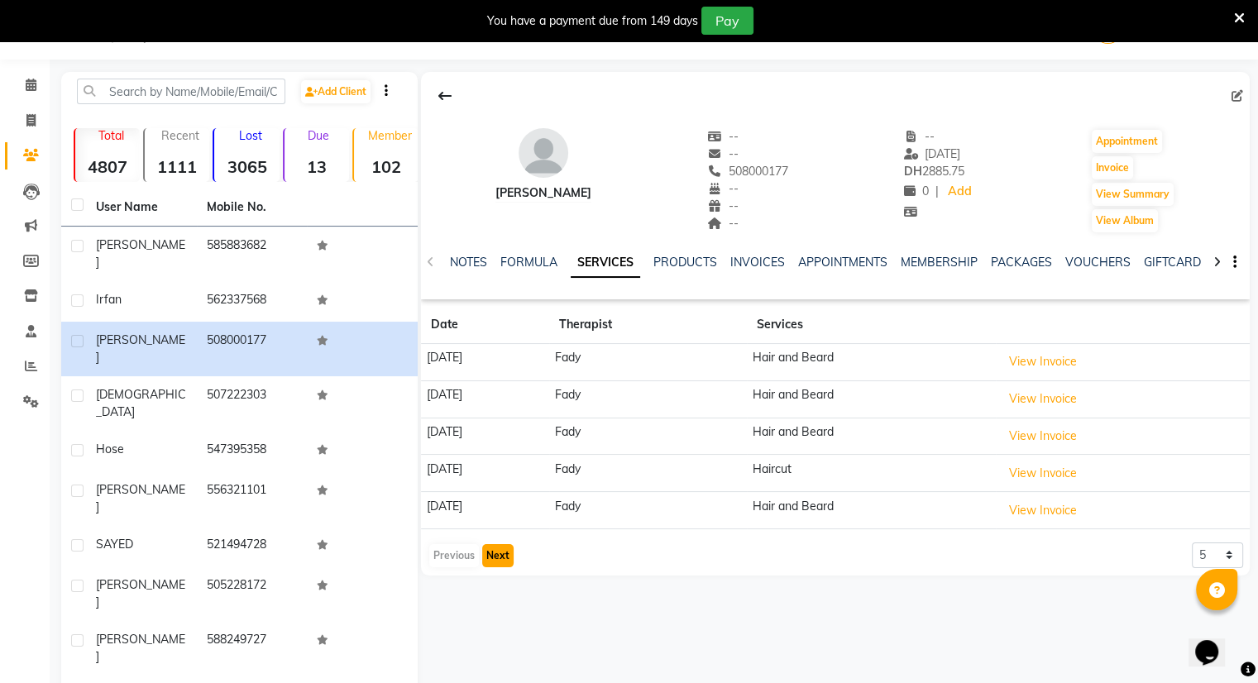
click at [485, 547] on button "Next" at bounding box center [497, 555] width 31 height 23
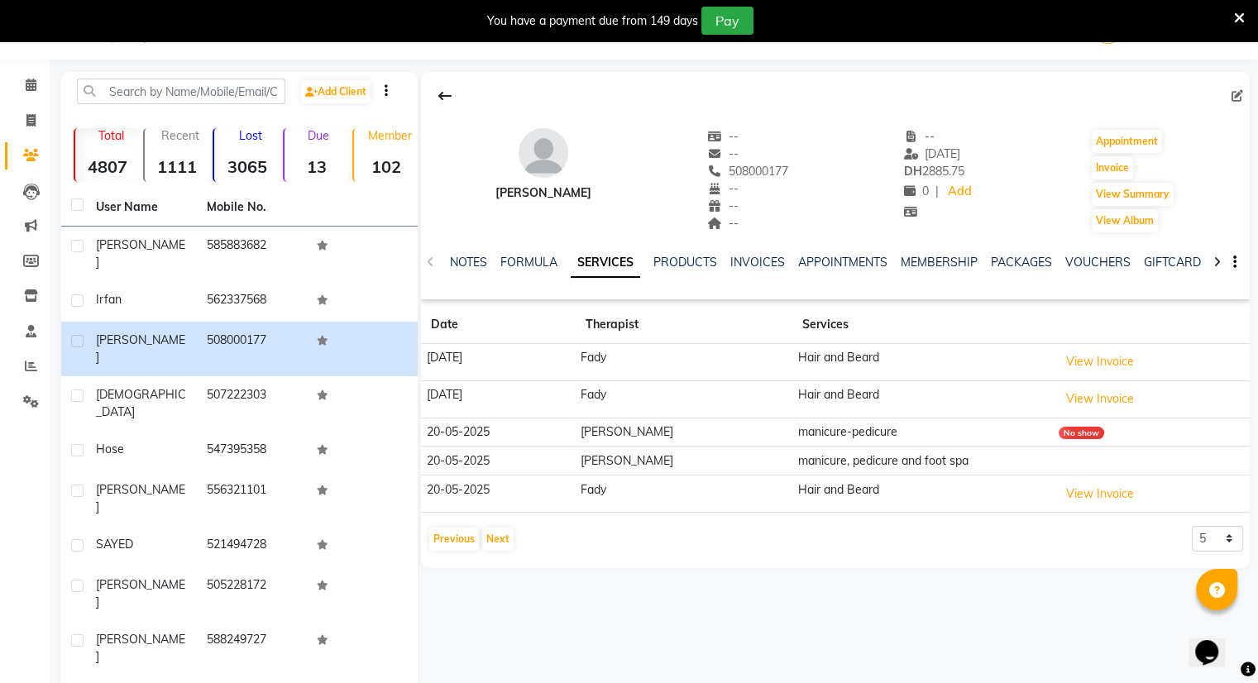
click at [513, 538] on div "Previous Next 5 10 50 100 500" at bounding box center [835, 539] width 815 height 26
click at [512, 537] on div "Previous Next" at bounding box center [472, 539] width 88 height 26
click at [509, 534] on button "Next" at bounding box center [497, 539] width 31 height 23
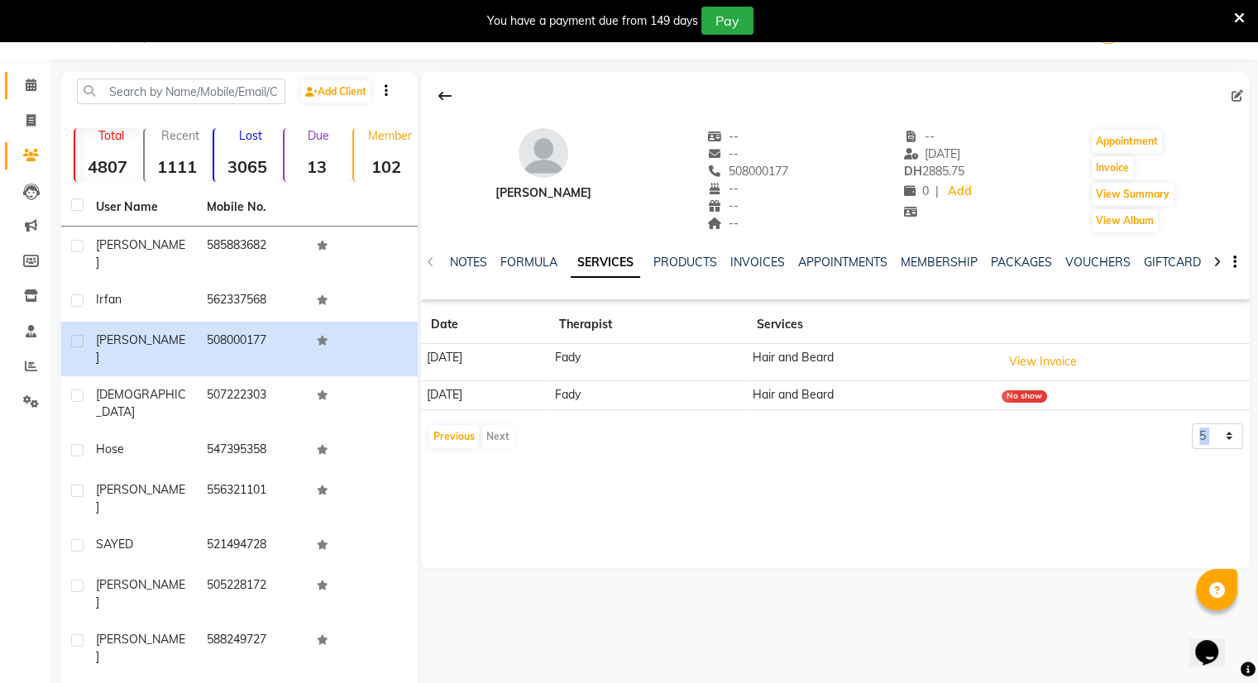
click at [20, 97] on link "Calendar" at bounding box center [25, 85] width 40 height 27
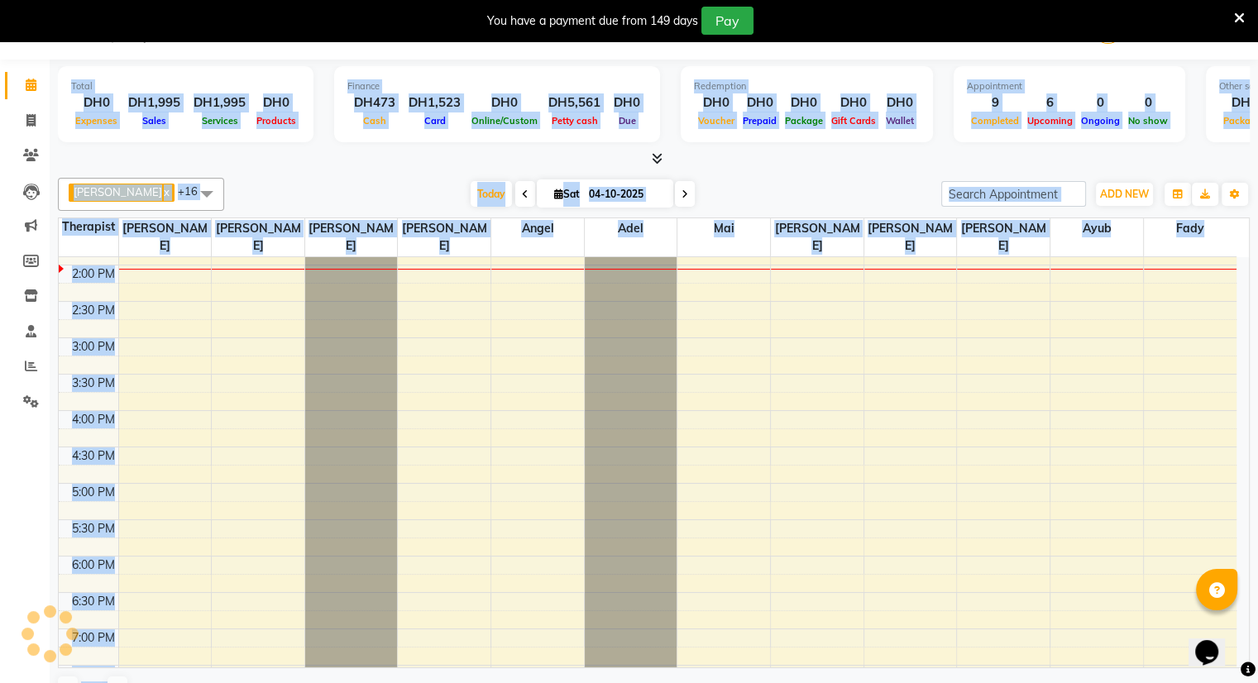
click at [726, 190] on div "[DATE] [DATE]" at bounding box center [582, 194] width 700 height 25
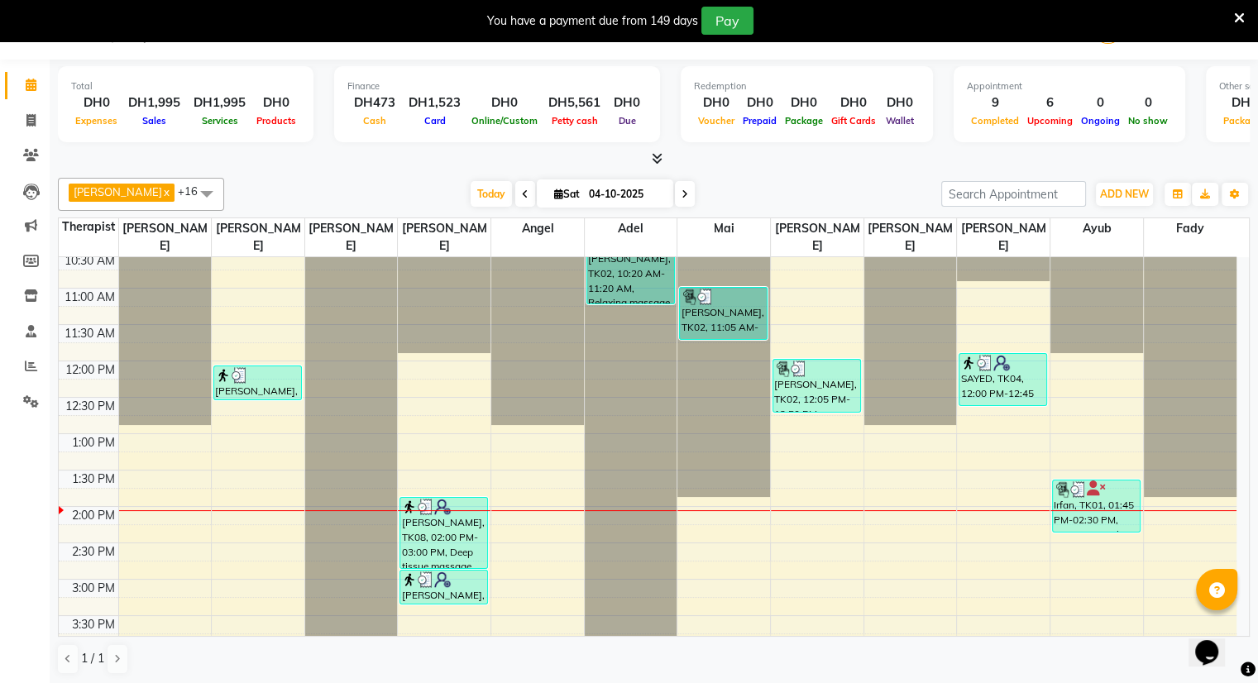
scroll to position [770, 0]
click at [480, 197] on span "Today" at bounding box center [491, 194] width 41 height 26
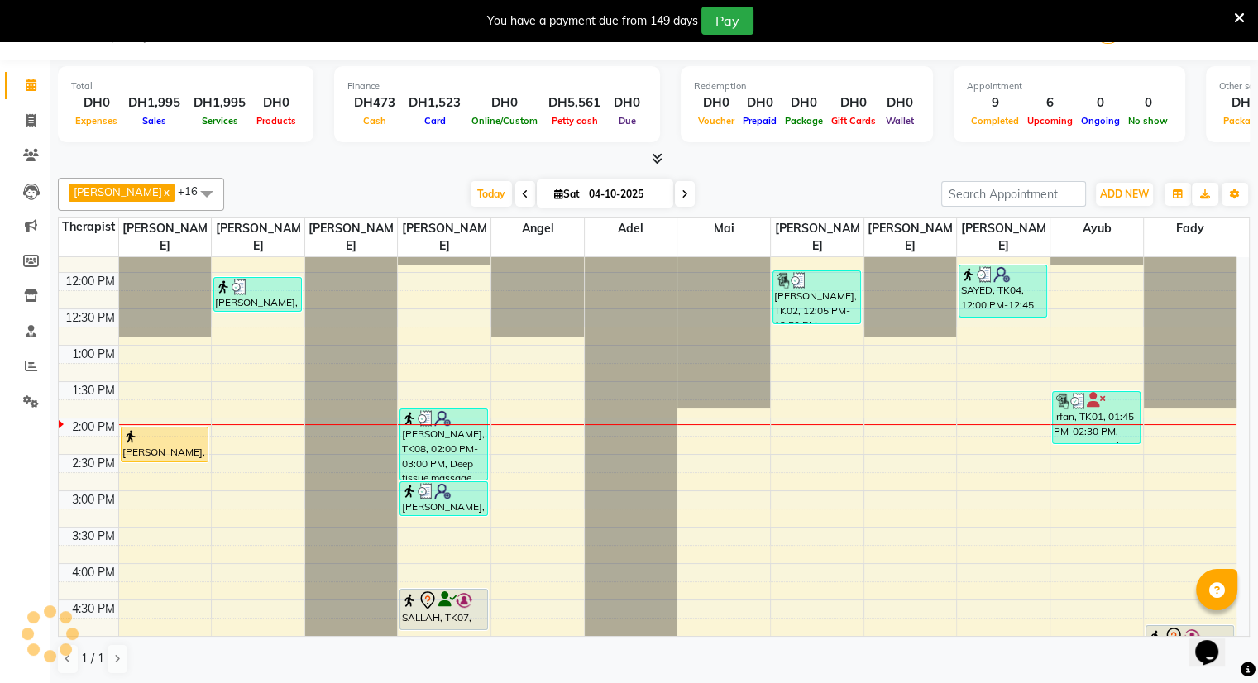
scroll to position [853, 0]
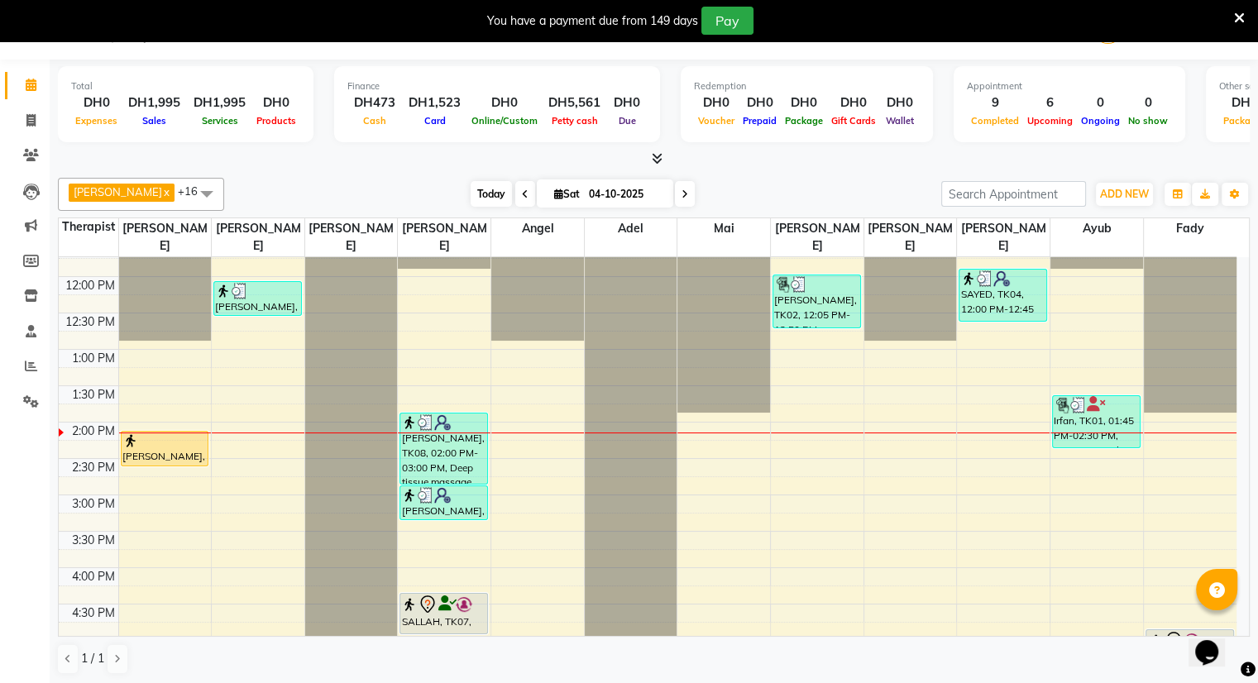
click at [471, 193] on span "Today" at bounding box center [491, 194] width 41 height 26
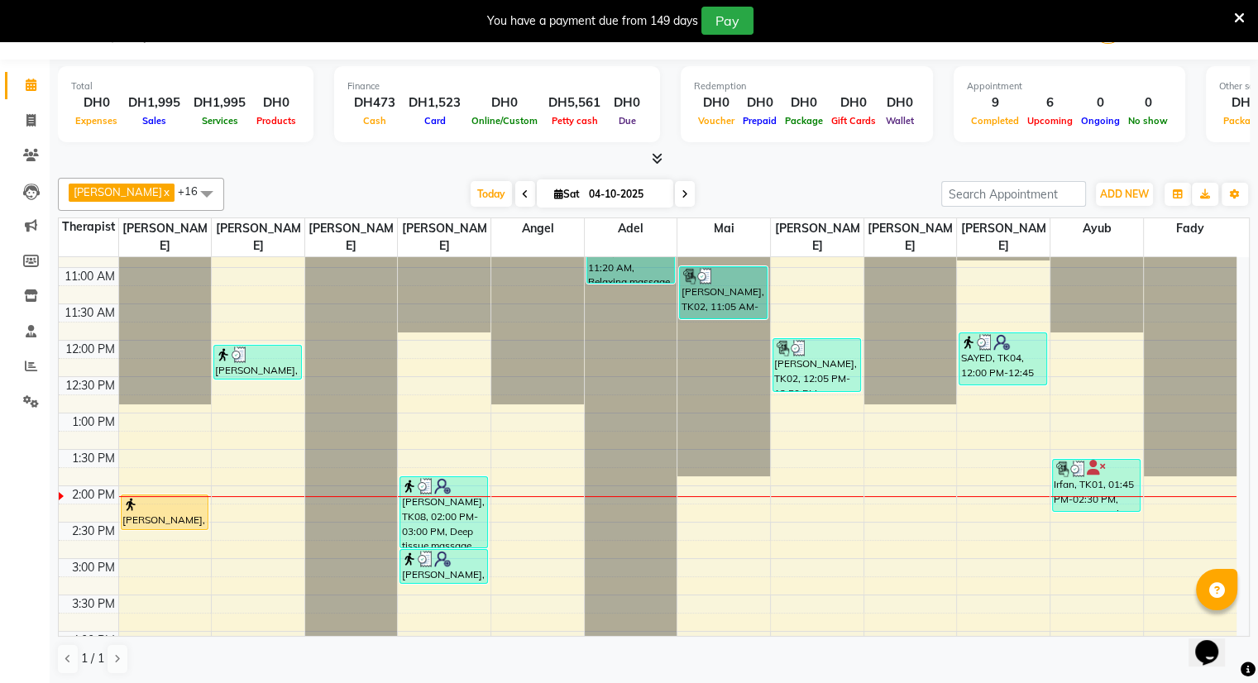
scroll to position [786, 0]
